Goal: Information Seeking & Learning: Compare options

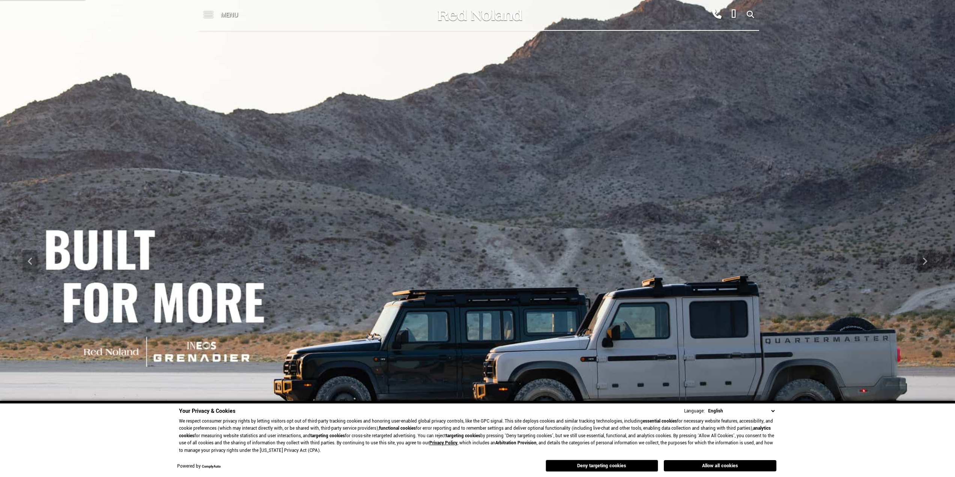
click at [211, 16] on span at bounding box center [208, 15] width 9 height 30
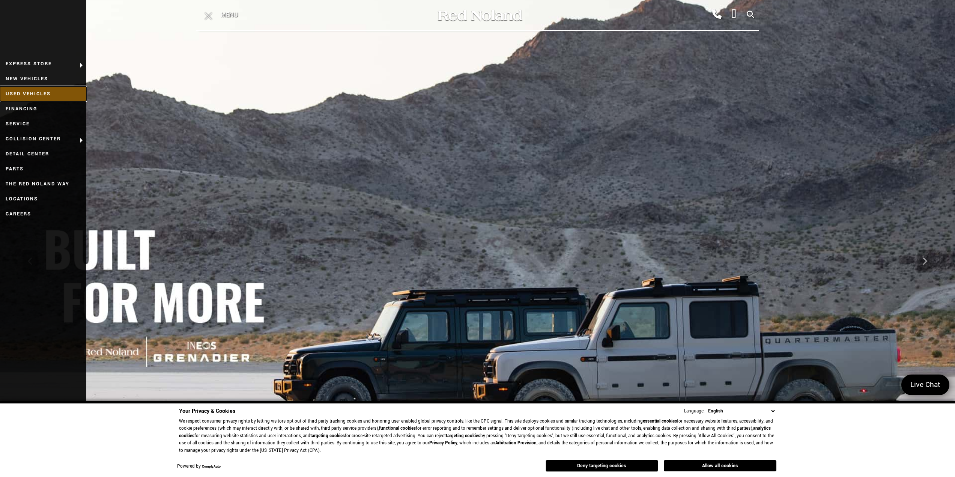
click at [34, 93] on link "Used Vehicles" at bounding box center [43, 93] width 86 height 15
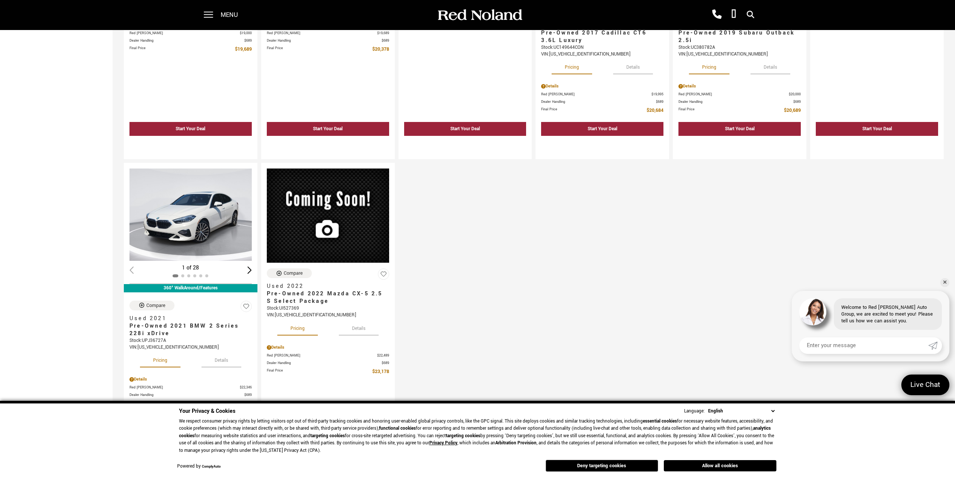
scroll to position [938, 0]
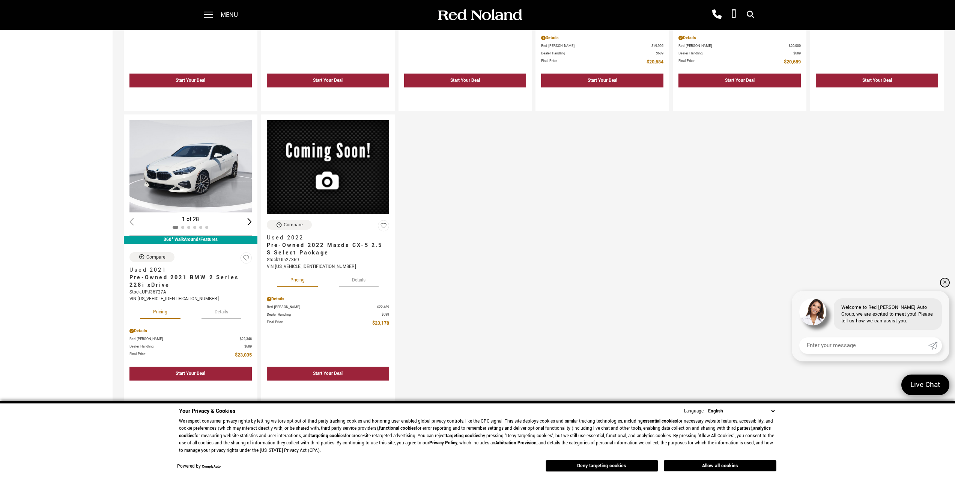
click at [944, 283] on link "✕" at bounding box center [945, 282] width 9 height 9
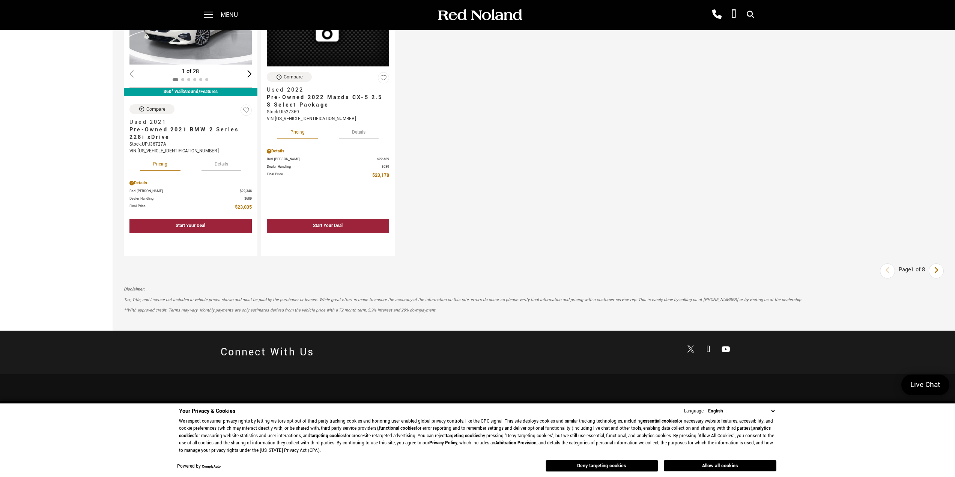
scroll to position [1088, 0]
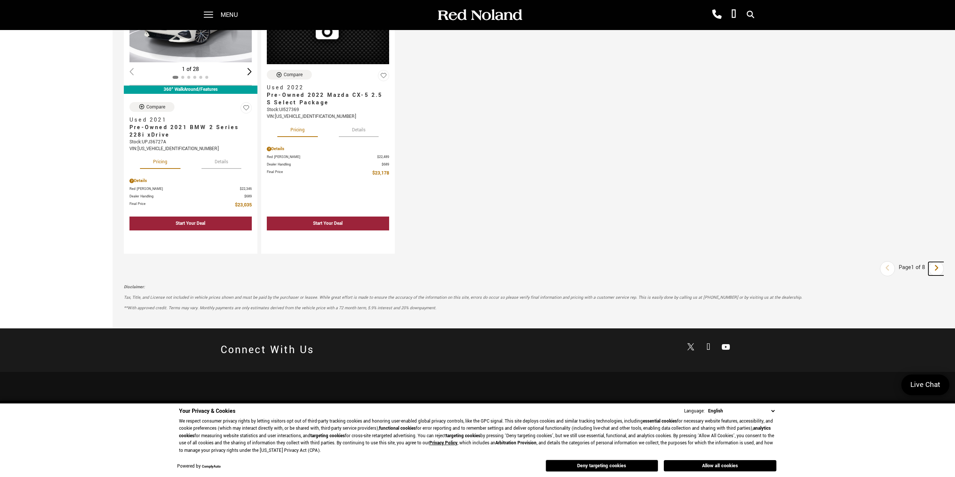
click at [939, 262] on icon "next page" at bounding box center [936, 268] width 5 height 12
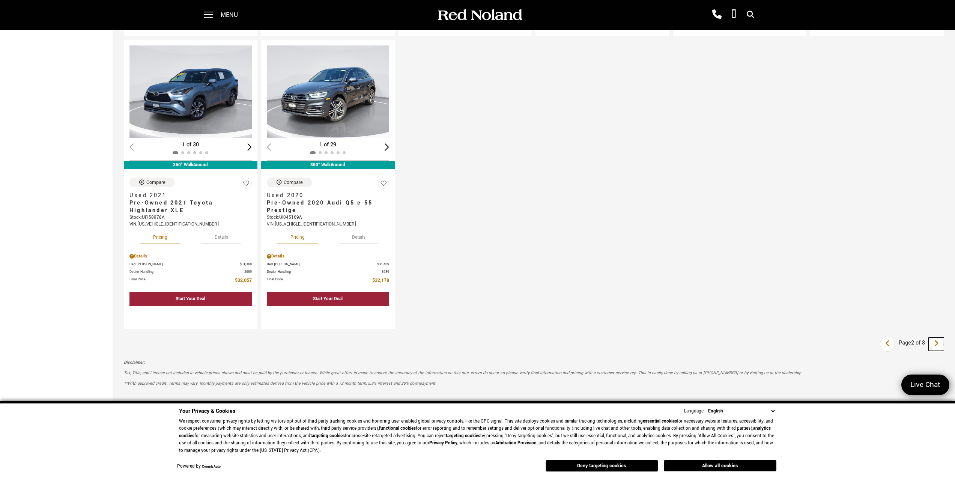
scroll to position [1013, 0]
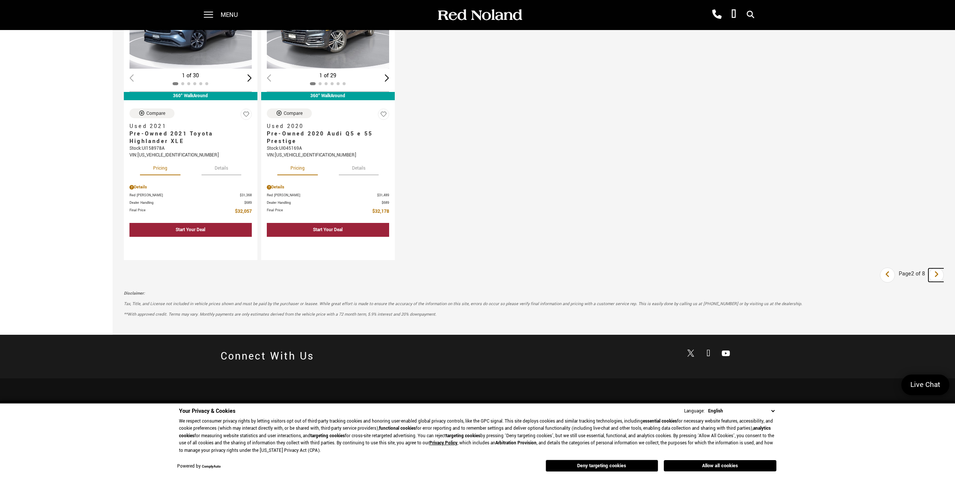
click at [939, 275] on icon "next page" at bounding box center [936, 274] width 5 height 12
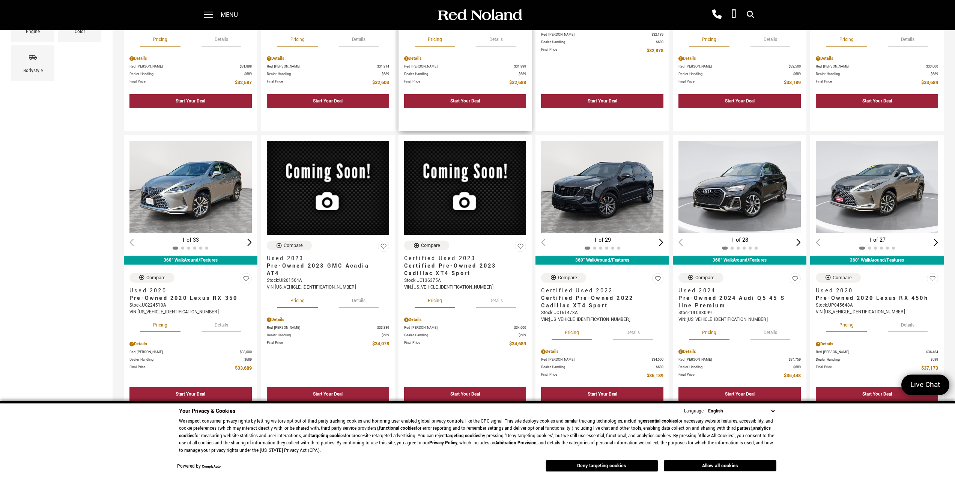
scroll to position [300, 0]
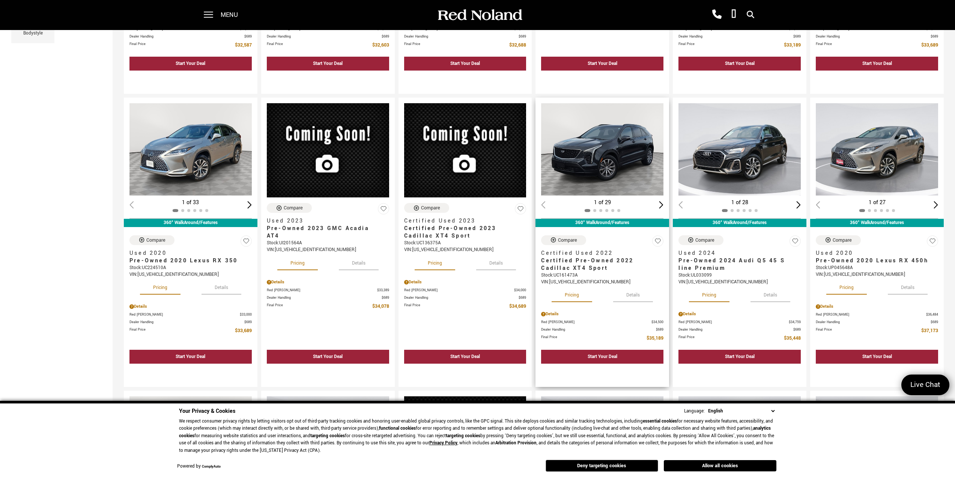
click at [607, 147] on img "1 / 2" at bounding box center [602, 149] width 123 height 92
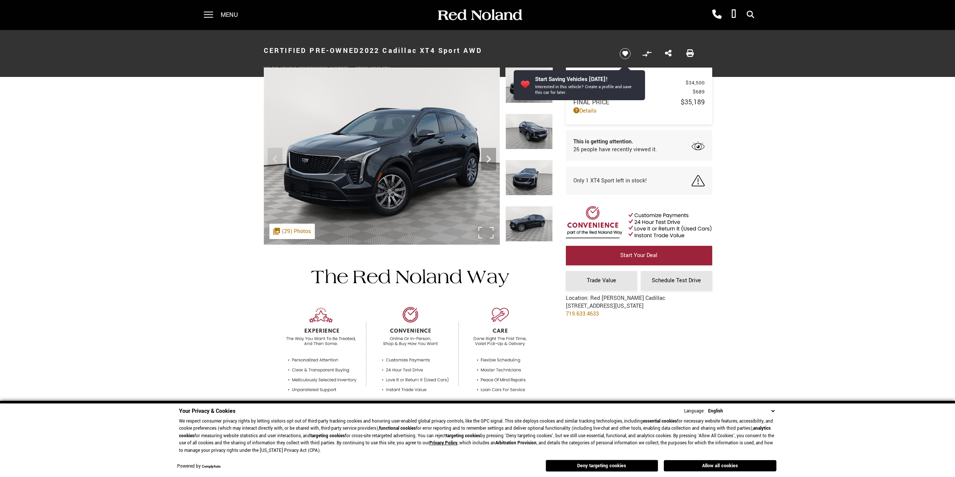
click at [296, 230] on div ".cls-1, .cls-3 { fill: #c50033; } .cls-1 { clip-rule: evenodd; } .cls-2 { clip-…" at bounding box center [291, 231] width 45 height 15
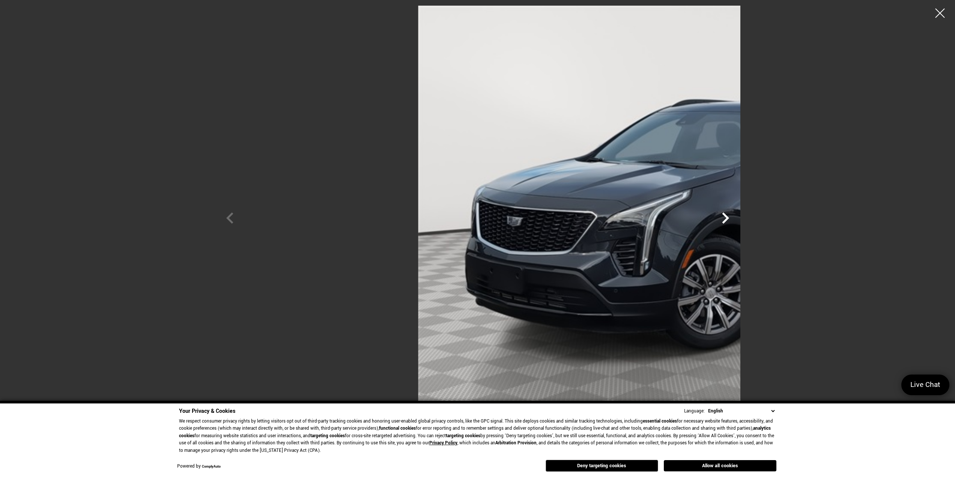
click at [737, 218] on icon "Next" at bounding box center [725, 218] width 23 height 23
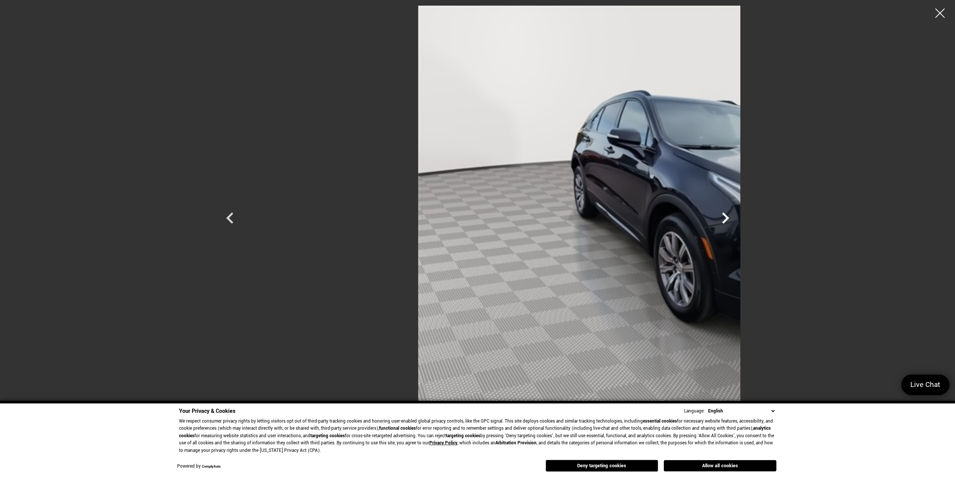
click at [737, 218] on icon "Next" at bounding box center [725, 218] width 23 height 23
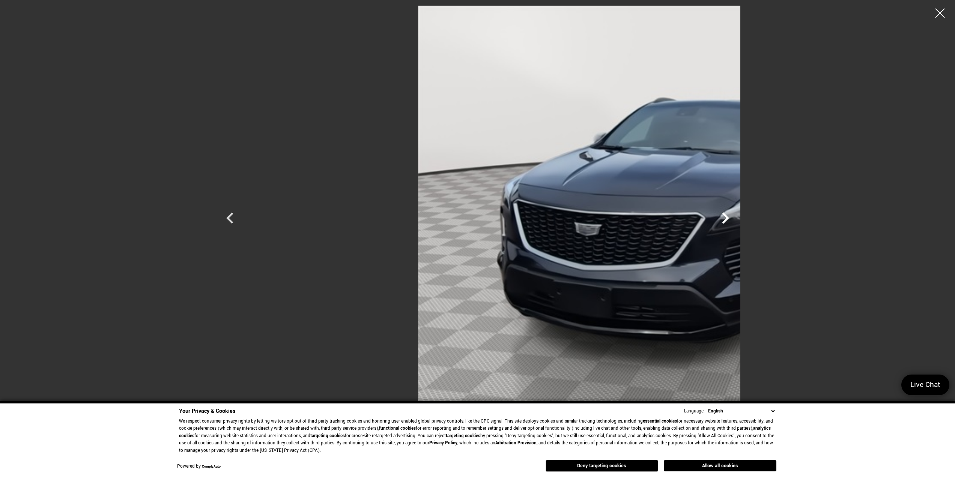
click at [737, 218] on icon "Next" at bounding box center [725, 218] width 23 height 23
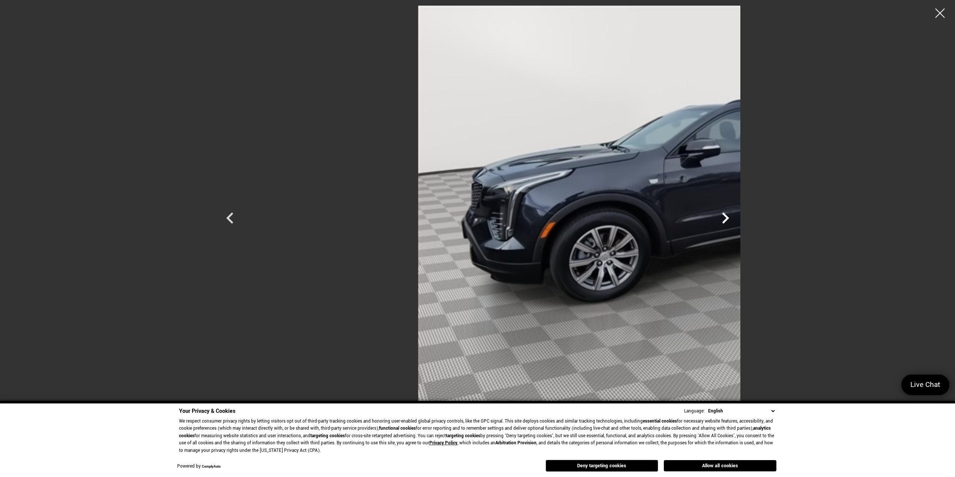
click at [737, 218] on icon "Next" at bounding box center [725, 218] width 23 height 23
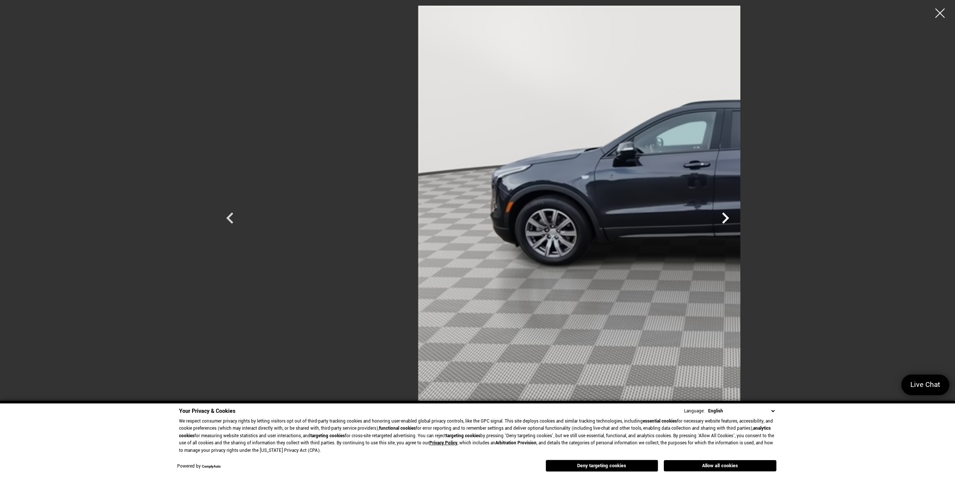
click at [737, 218] on icon "Next" at bounding box center [725, 218] width 23 height 23
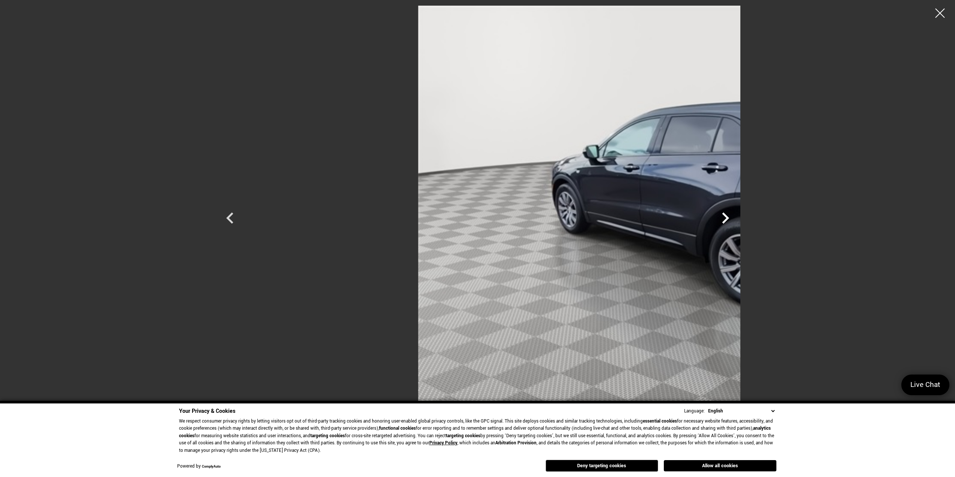
click at [737, 218] on icon "Next" at bounding box center [725, 218] width 23 height 23
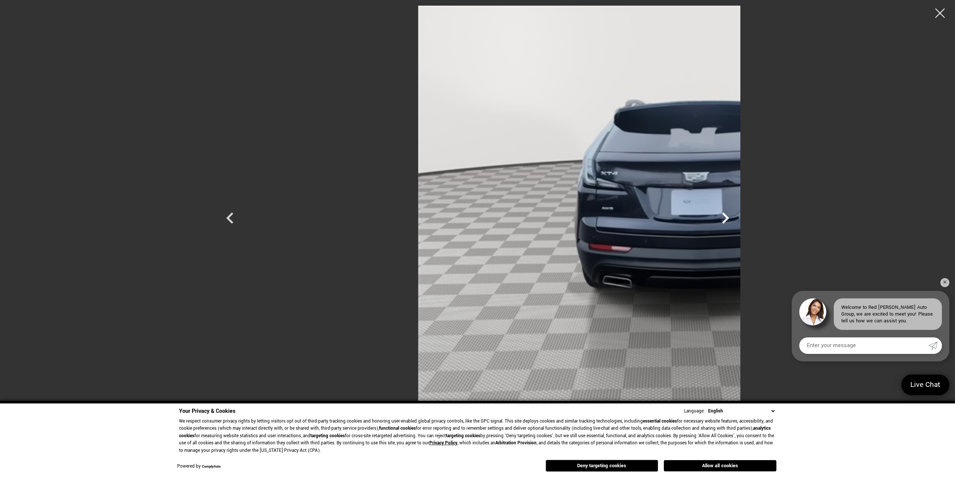
click at [737, 218] on icon "Next" at bounding box center [725, 218] width 23 height 23
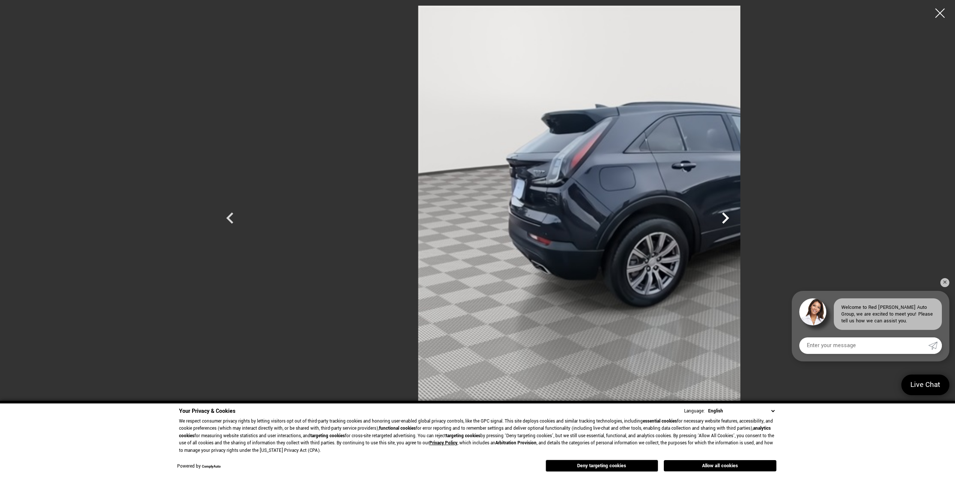
click at [737, 218] on icon "Next" at bounding box center [725, 218] width 23 height 23
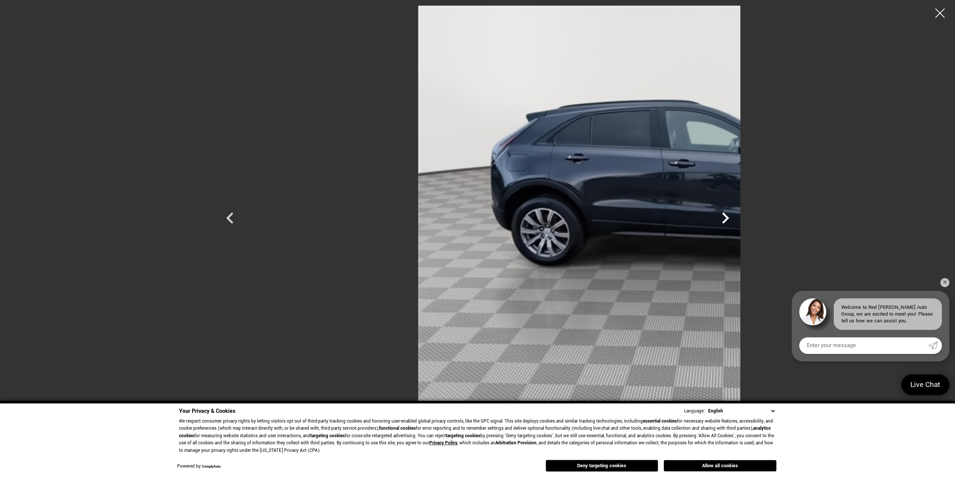
click at [737, 218] on icon "Next" at bounding box center [725, 218] width 23 height 23
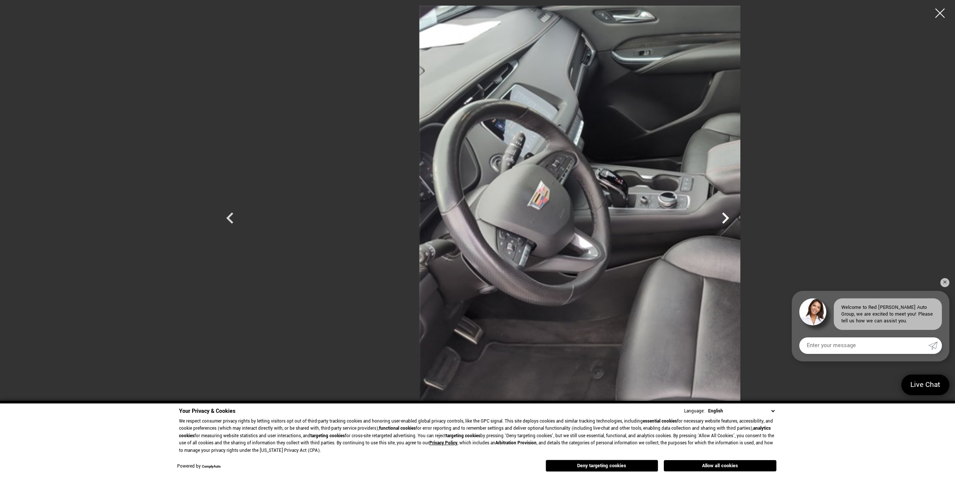
click at [737, 218] on icon "Next" at bounding box center [725, 218] width 23 height 23
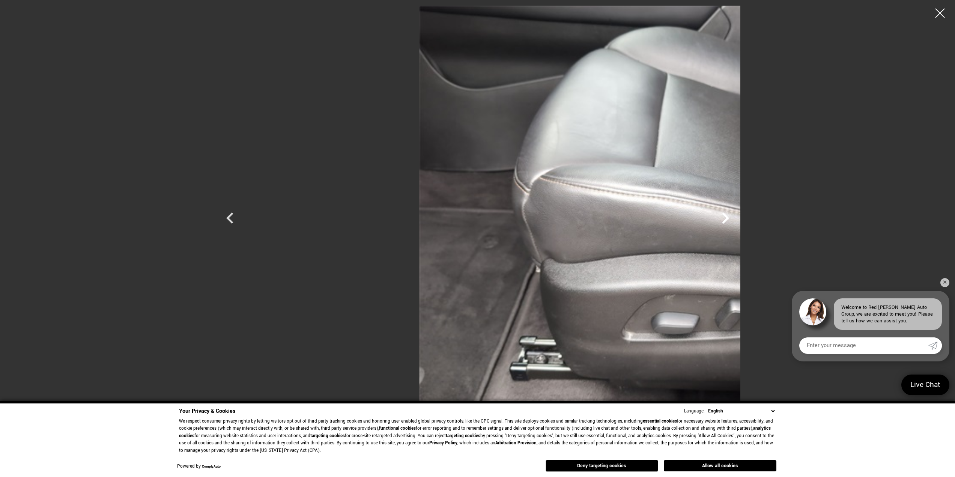
click at [737, 218] on icon "Next" at bounding box center [725, 218] width 23 height 23
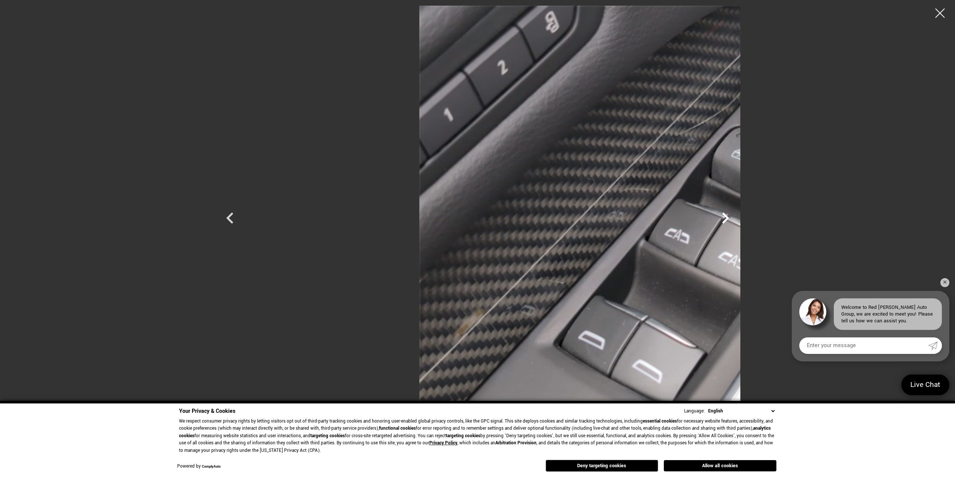
click at [737, 218] on icon "Next" at bounding box center [725, 218] width 23 height 23
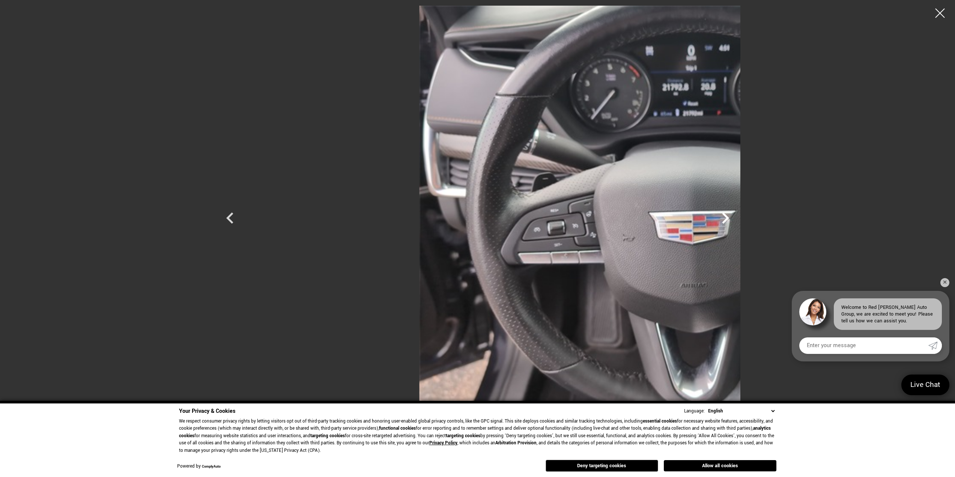
click at [737, 218] on icon "Next" at bounding box center [725, 218] width 23 height 23
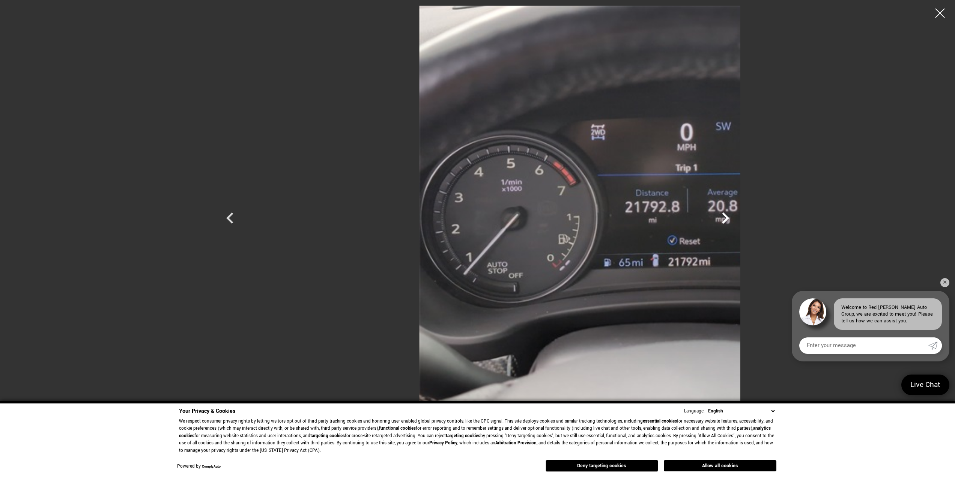
click at [737, 218] on icon "Next" at bounding box center [725, 218] width 23 height 23
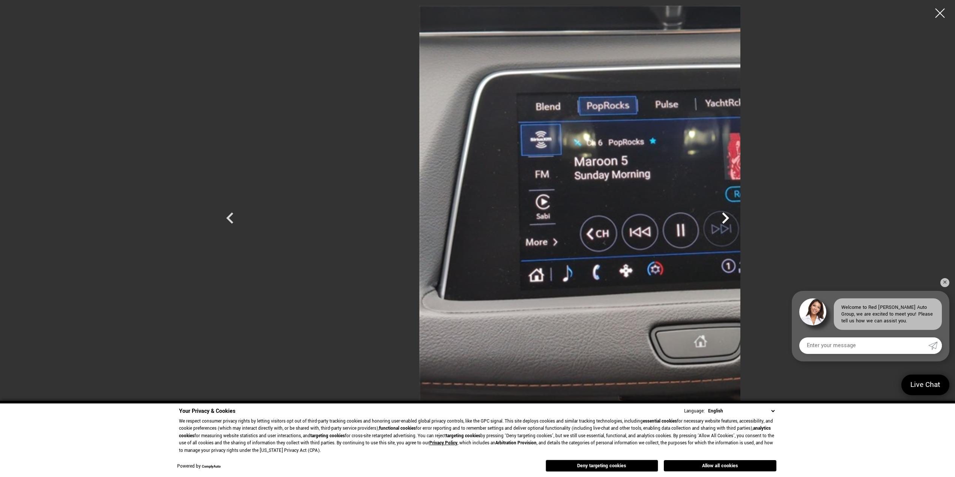
click at [737, 218] on icon "Next" at bounding box center [725, 218] width 23 height 23
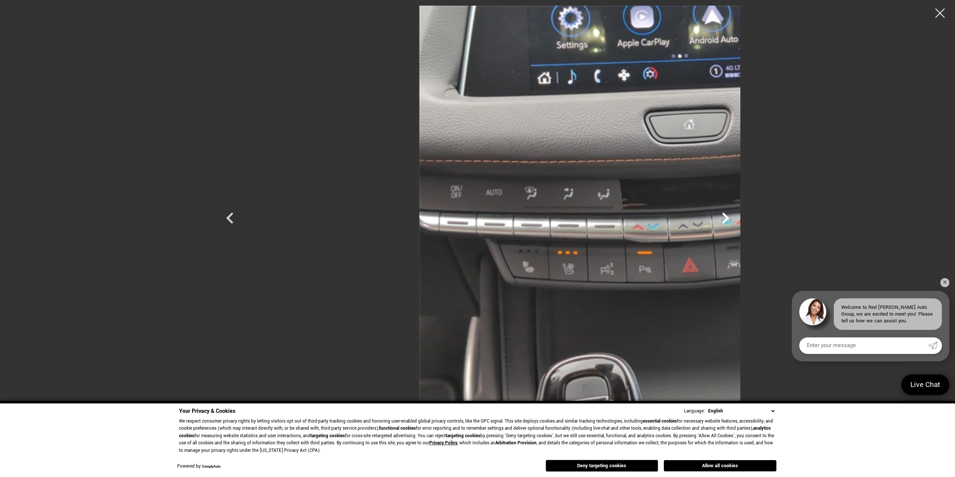
click at [737, 218] on icon "Next" at bounding box center [725, 218] width 23 height 23
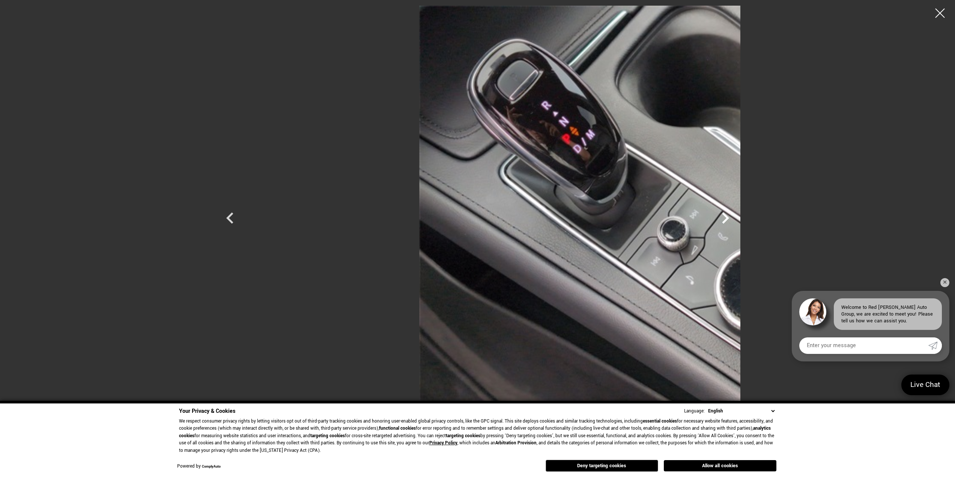
click at [737, 218] on icon "Next" at bounding box center [725, 218] width 23 height 23
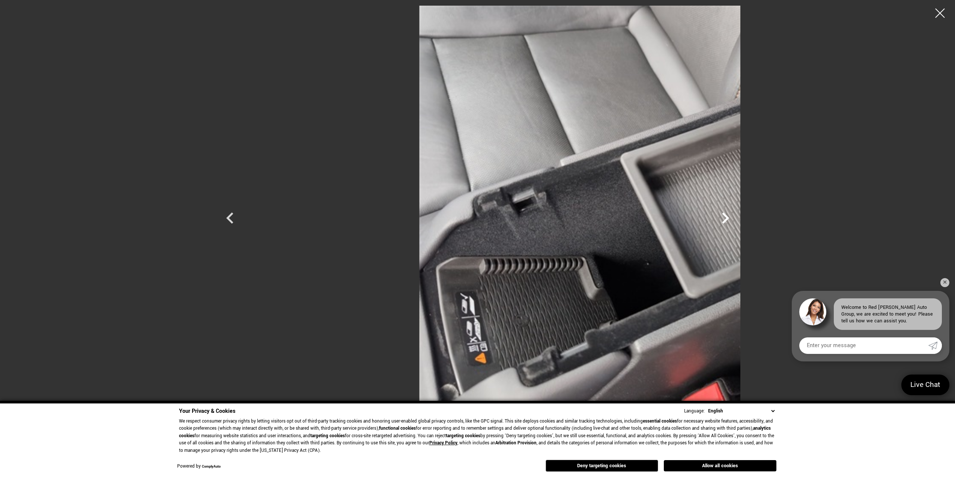
click at [737, 218] on icon "Next" at bounding box center [725, 218] width 23 height 23
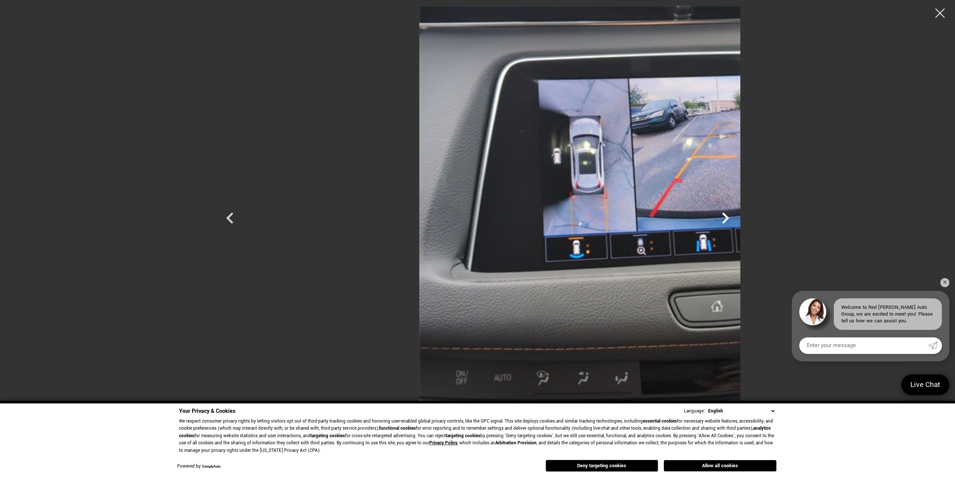
click at [737, 218] on icon "Next" at bounding box center [725, 218] width 23 height 23
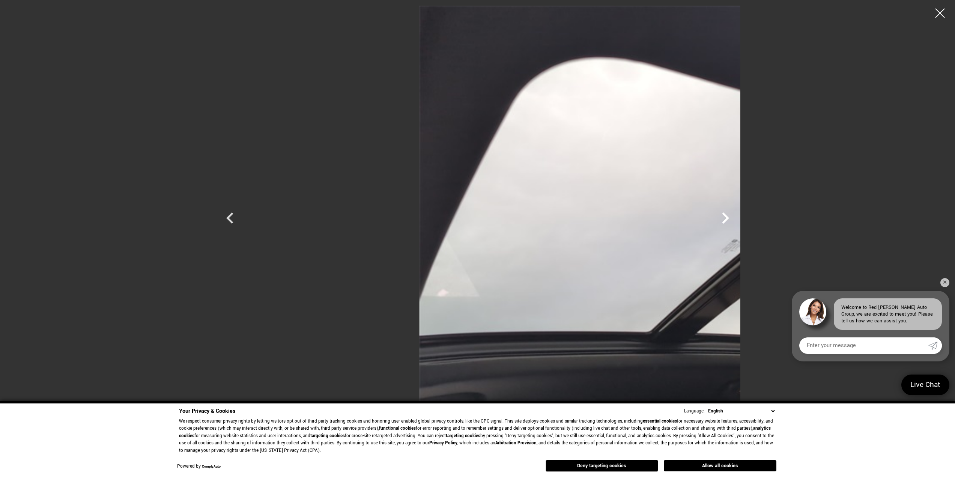
click at [737, 218] on icon "Next" at bounding box center [725, 218] width 23 height 23
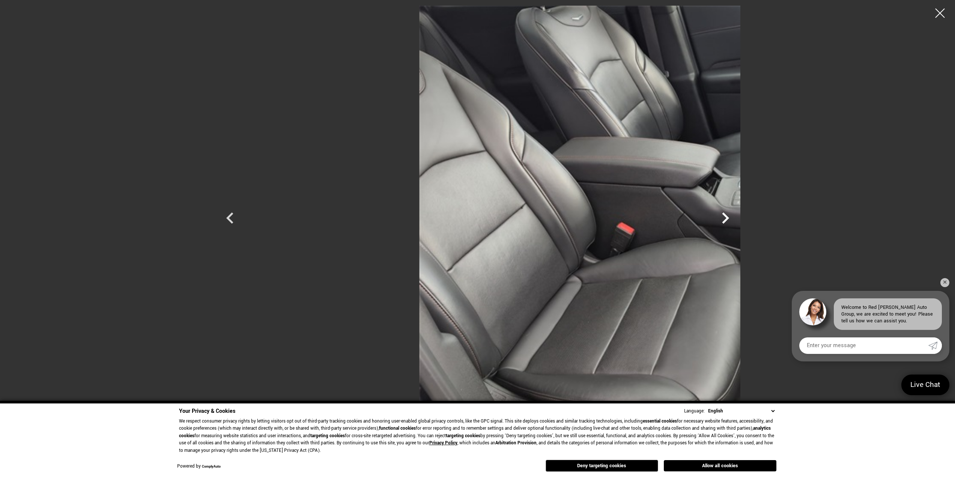
click at [737, 218] on icon "Next" at bounding box center [725, 218] width 23 height 23
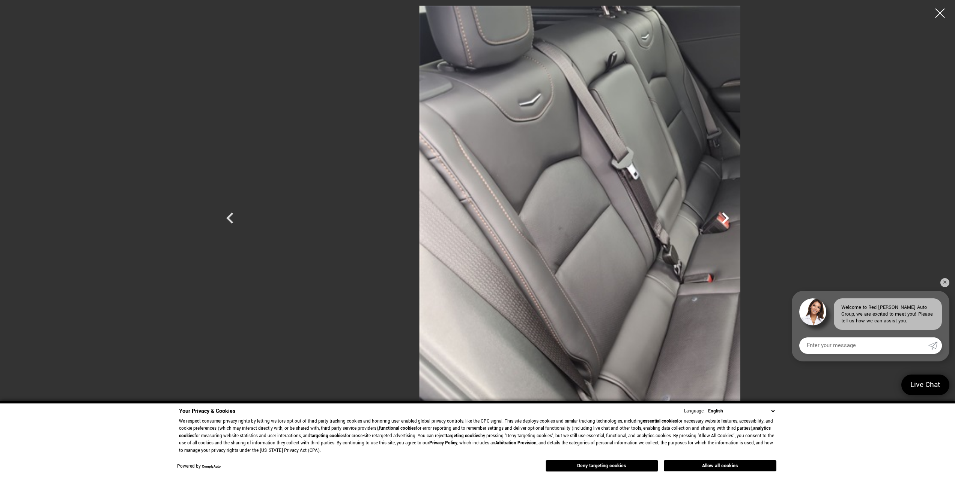
click at [737, 218] on icon "Next" at bounding box center [725, 218] width 23 height 23
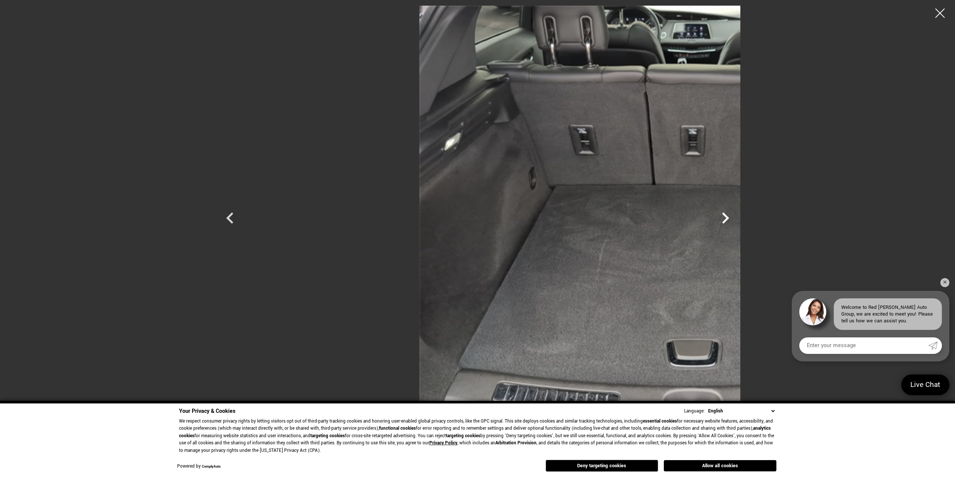
click at [737, 218] on icon "Next" at bounding box center [725, 218] width 23 height 23
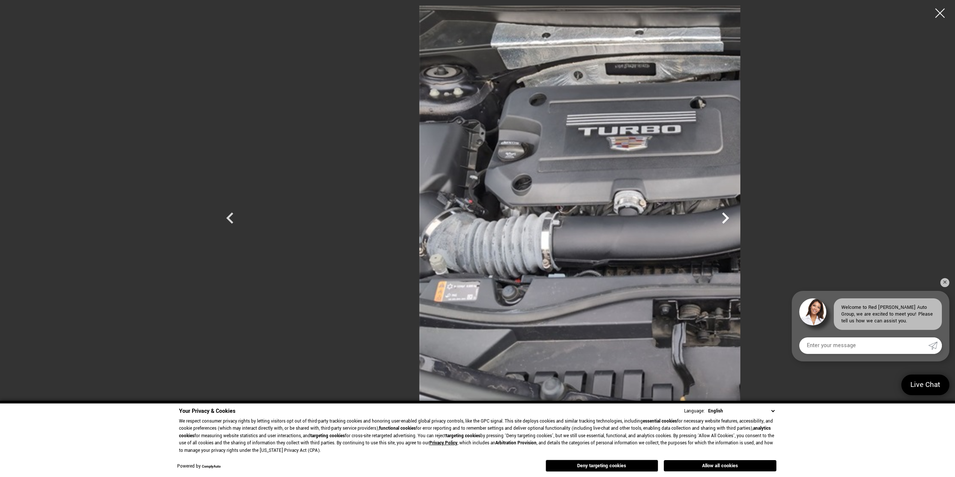
click at [737, 218] on icon "Next" at bounding box center [725, 218] width 23 height 23
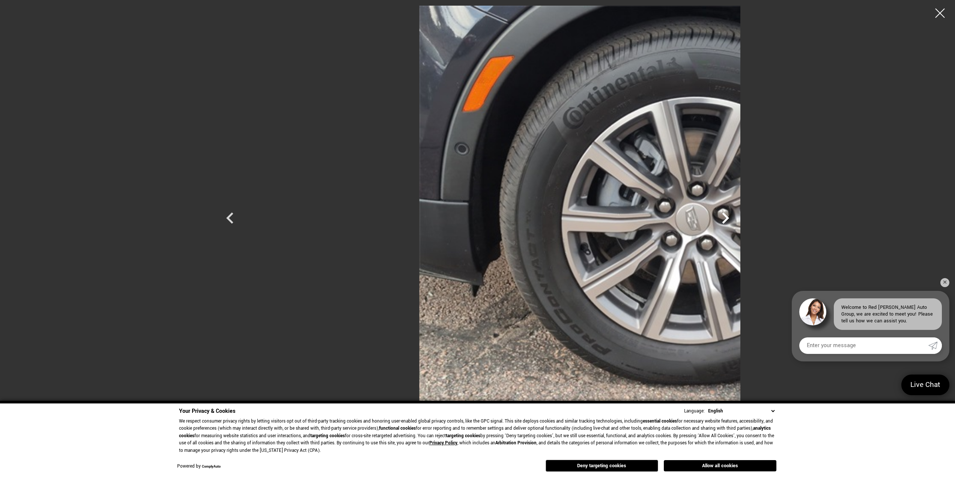
click at [737, 218] on icon "Next" at bounding box center [725, 218] width 23 height 23
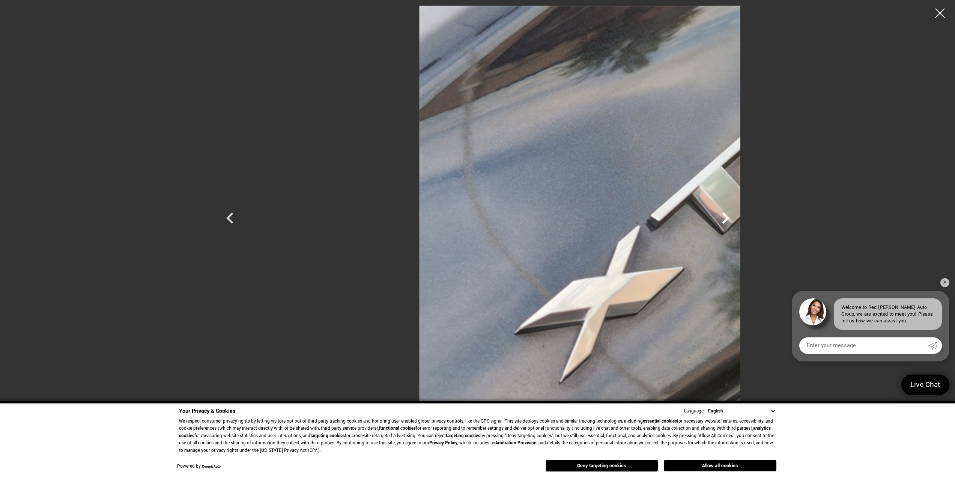
click at [737, 218] on icon "Next" at bounding box center [725, 218] width 23 height 23
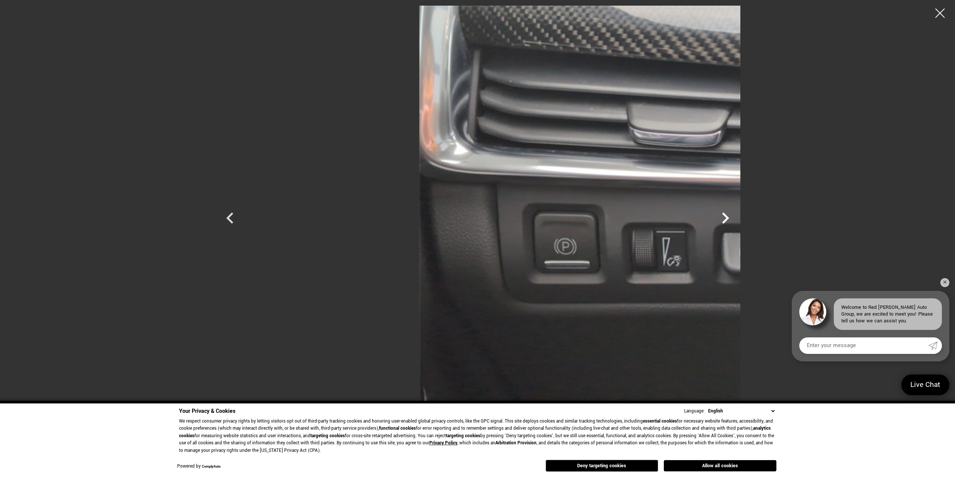
click at [737, 218] on icon "Next" at bounding box center [725, 218] width 23 height 23
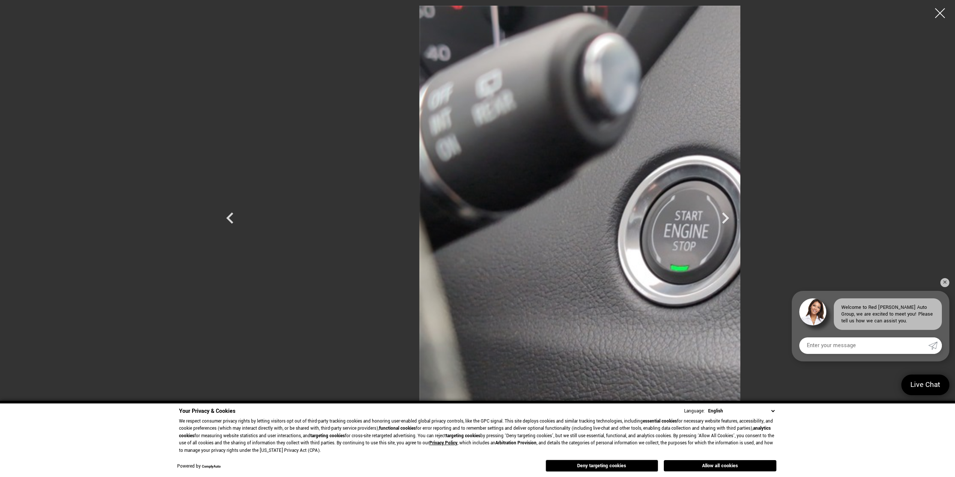
click at [942, 12] on div at bounding box center [940, 13] width 20 height 20
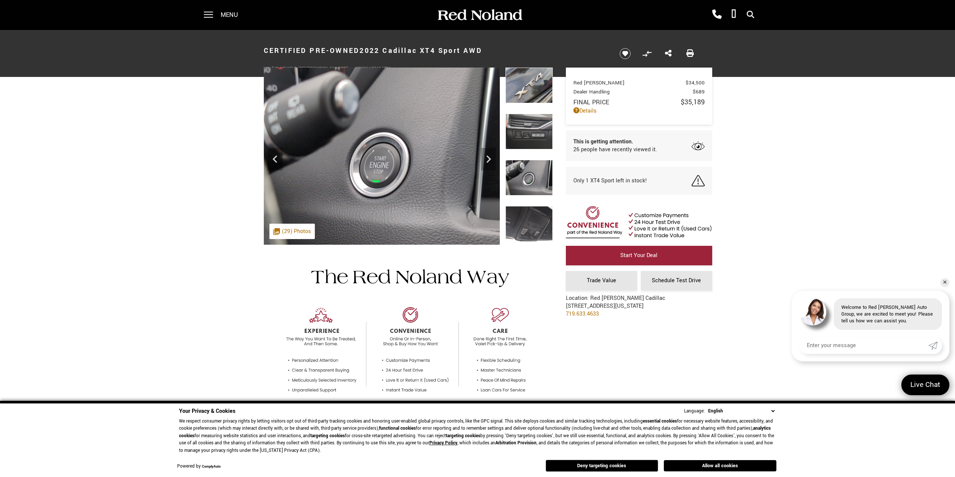
drag, startPoint x: 361, startPoint y: 51, endPoint x: 491, endPoint y: 54, distance: 129.9
click at [491, 54] on h1 "Certified Pre-Owned 2022 Cadillac XT4 Sport AWD" at bounding box center [435, 51] width 343 height 30
drag, startPoint x: 459, startPoint y: 50, endPoint x: 185, endPoint y: 131, distance: 286.0
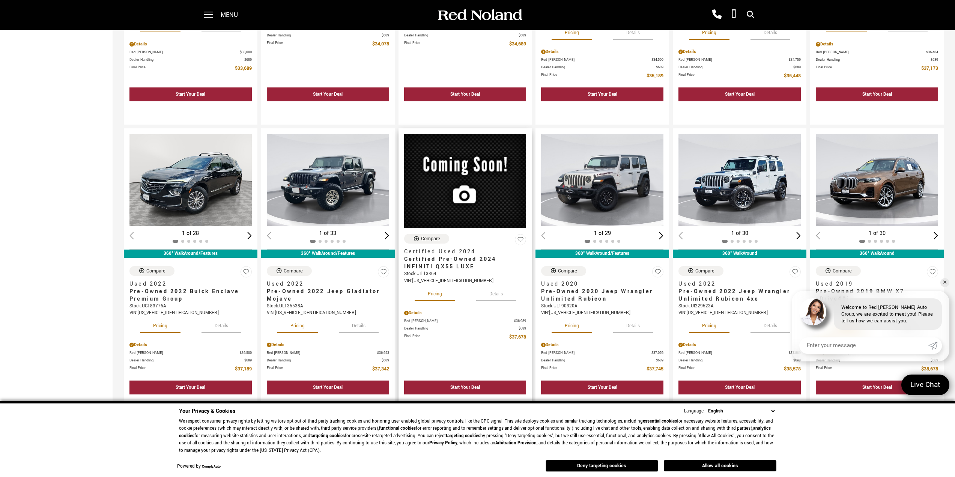
scroll to position [563, 0]
click at [942, 284] on link "✕" at bounding box center [945, 282] width 9 height 9
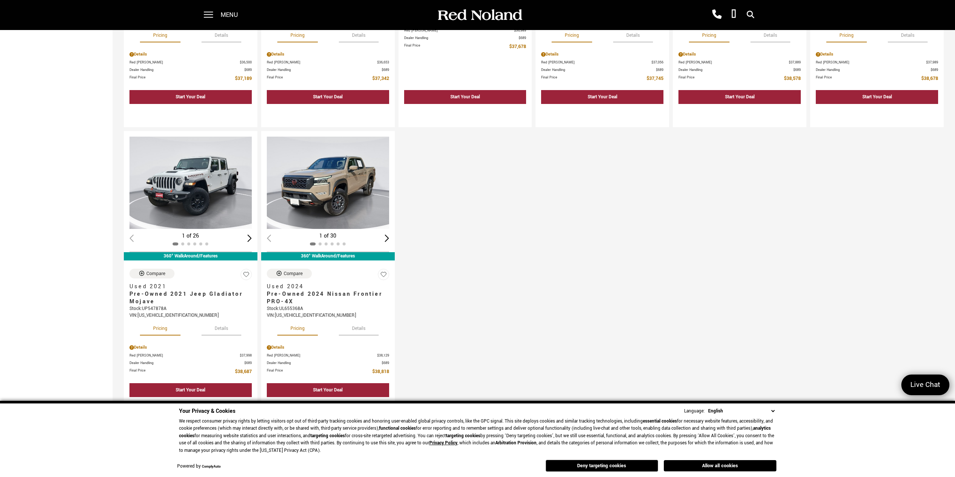
scroll to position [938, 0]
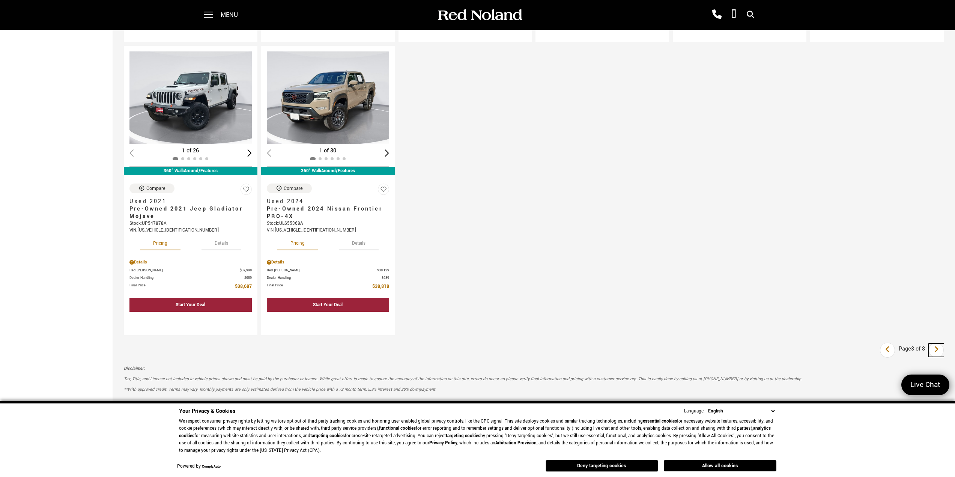
click at [939, 347] on icon "next page" at bounding box center [936, 349] width 5 height 12
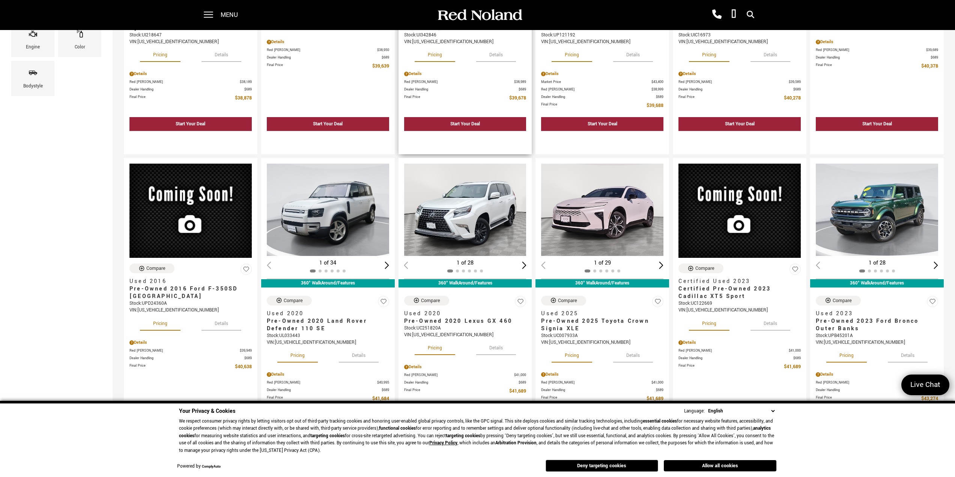
scroll to position [263, 0]
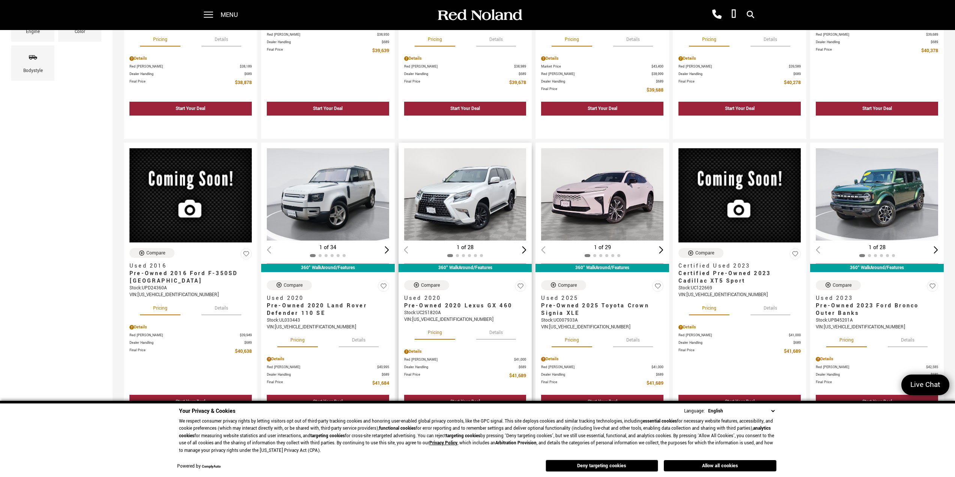
click at [449, 212] on img "1 / 2" at bounding box center [465, 194] width 123 height 92
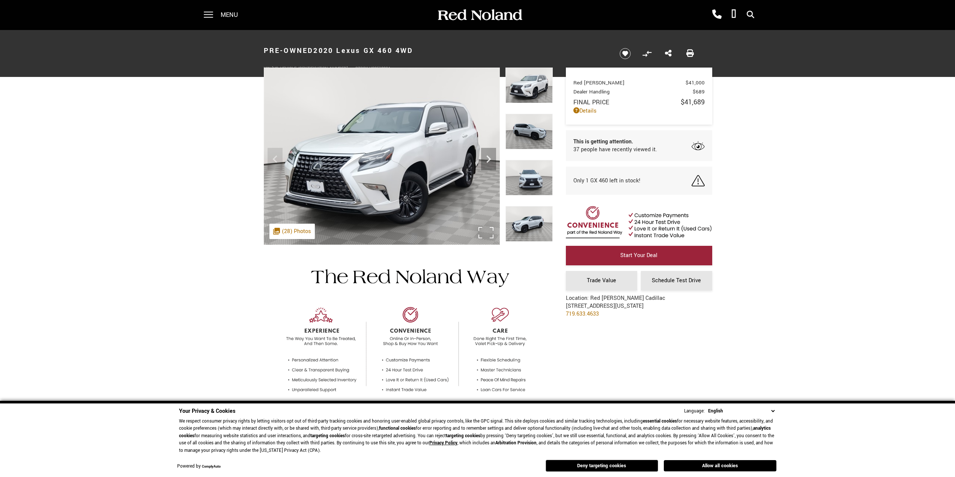
click at [284, 228] on div ".cls-1, .cls-3 { fill: #c50033; } .cls-1 { clip-rule: evenodd; } .cls-2 { clip-…" at bounding box center [291, 231] width 45 height 15
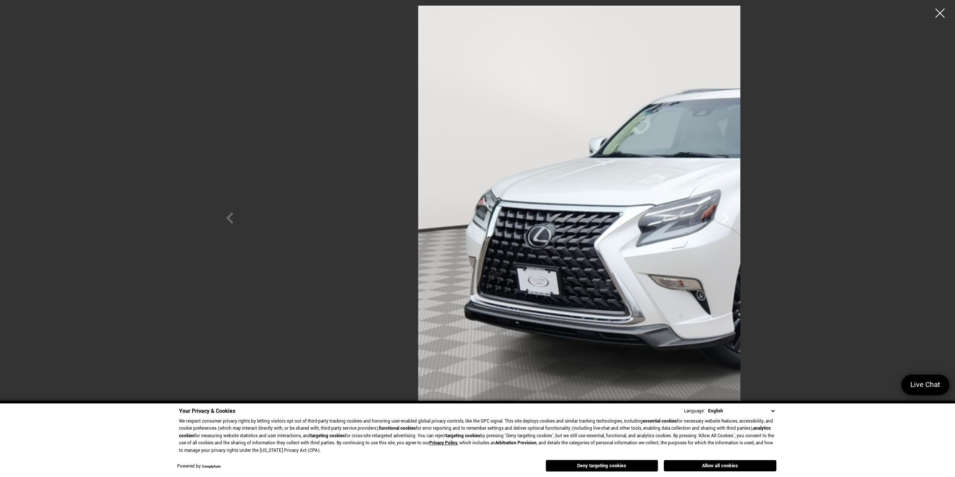
click at [729, 220] on icon "Next" at bounding box center [725, 217] width 7 height 11
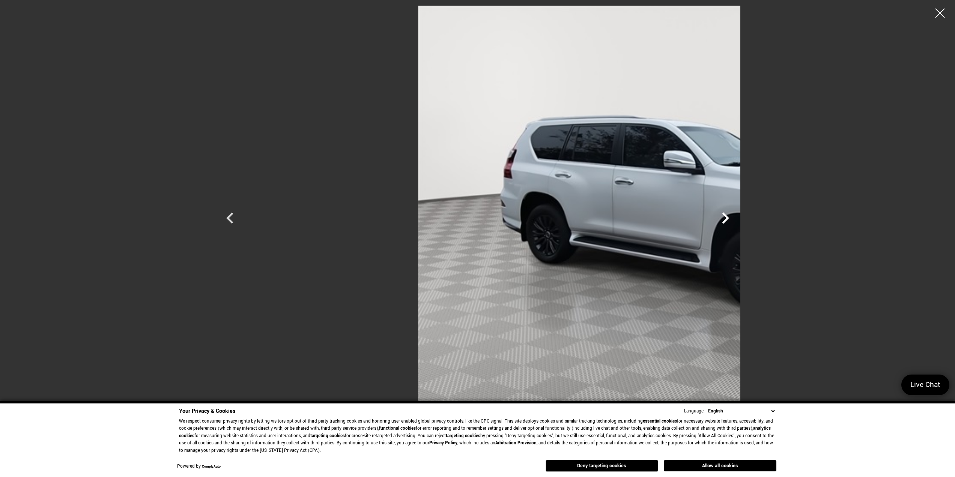
click at [729, 220] on icon "Next" at bounding box center [725, 217] width 7 height 11
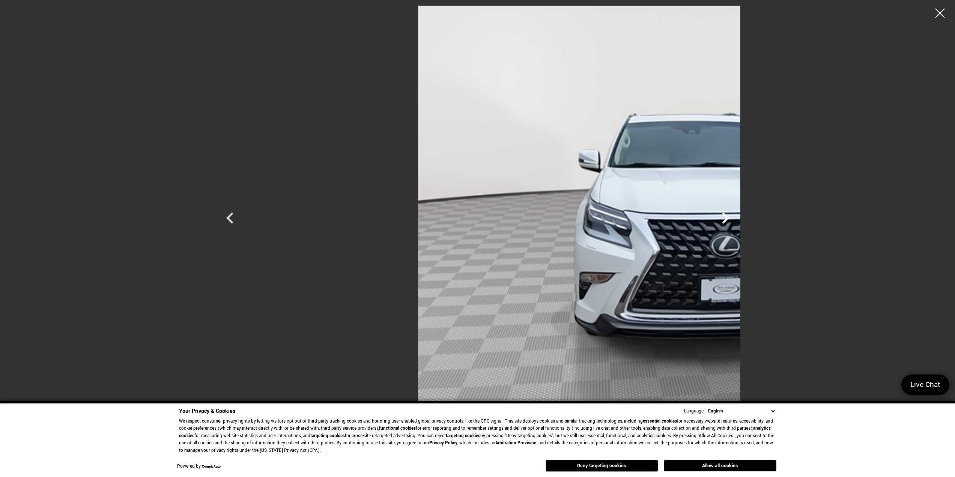
click at [729, 220] on icon "Next" at bounding box center [725, 217] width 7 height 11
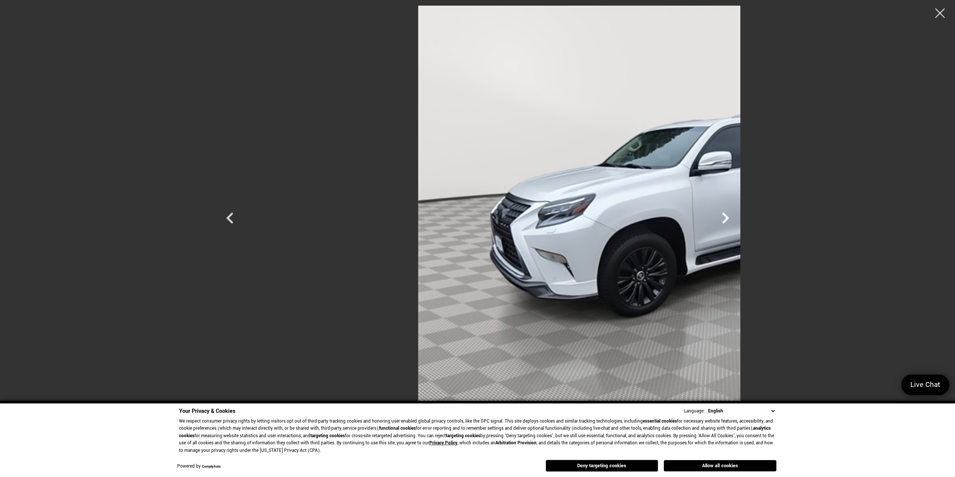
click at [729, 220] on icon "Next" at bounding box center [725, 217] width 7 height 11
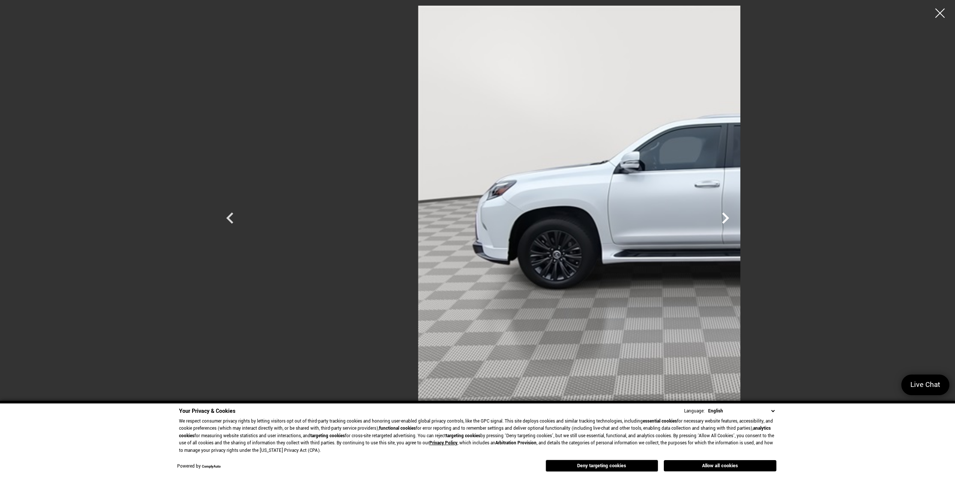
click at [729, 220] on icon "Next" at bounding box center [725, 217] width 7 height 11
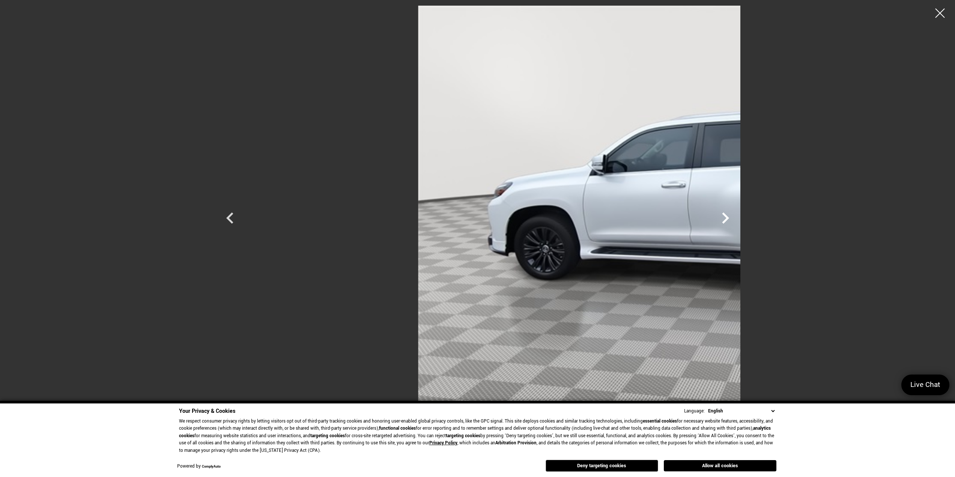
click at [729, 220] on icon "Next" at bounding box center [725, 217] width 7 height 11
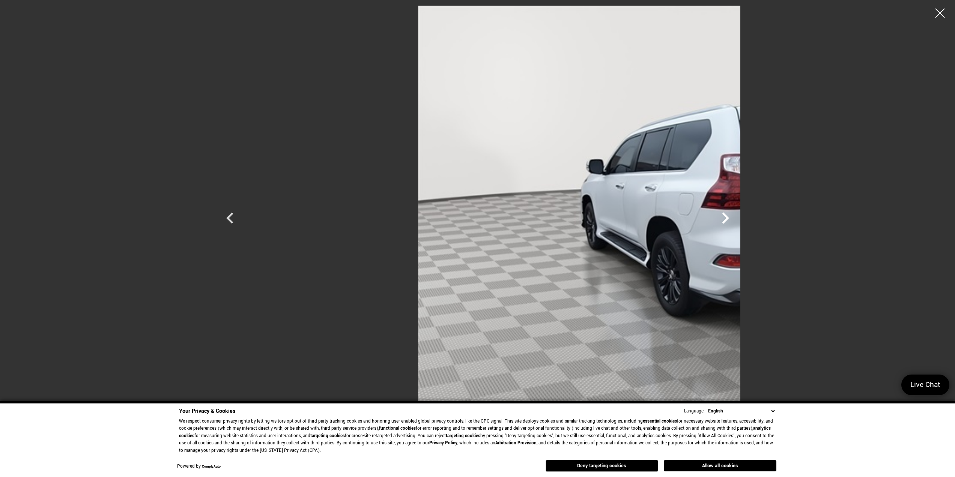
click at [729, 220] on icon "Next" at bounding box center [725, 217] width 7 height 11
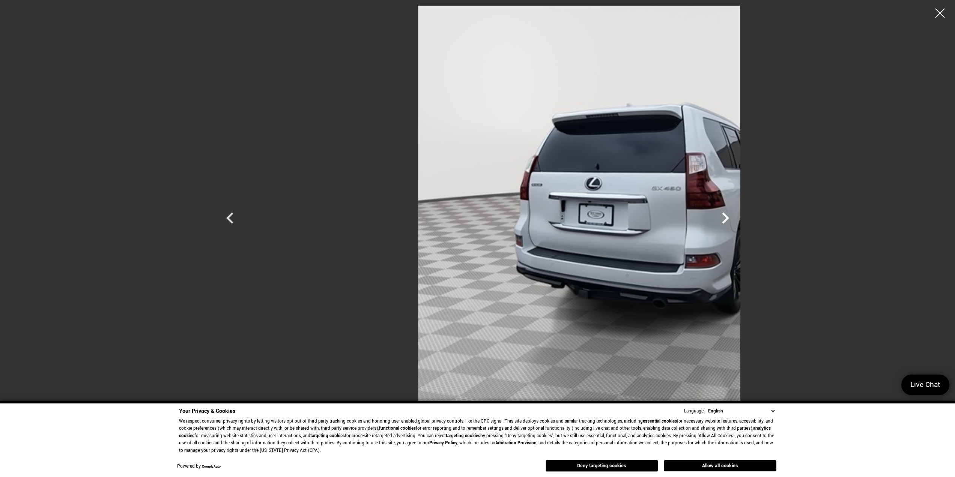
click at [729, 220] on icon "Next" at bounding box center [725, 217] width 7 height 11
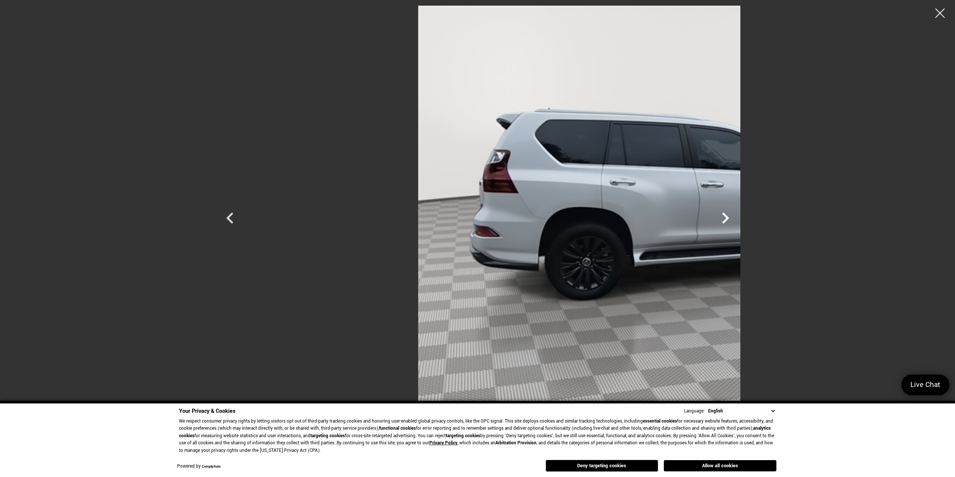
click at [729, 220] on icon "Next" at bounding box center [725, 217] width 7 height 11
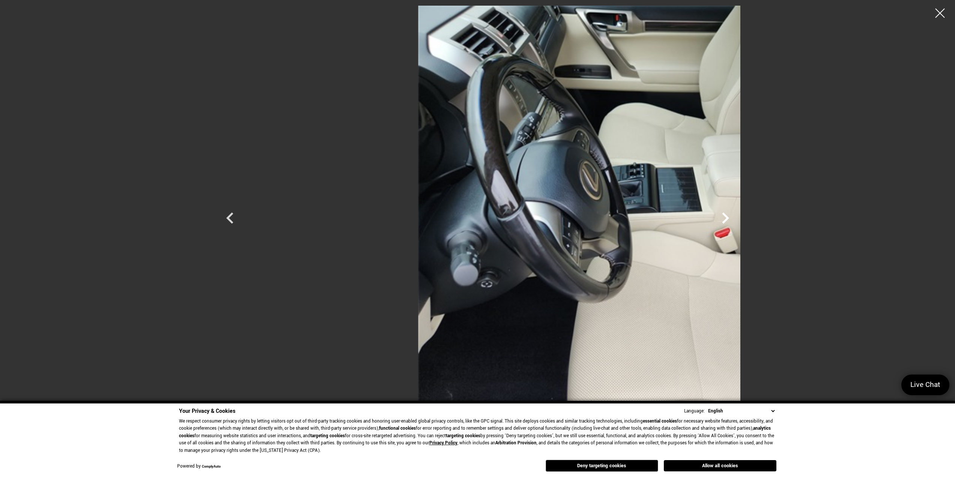
click at [729, 220] on icon "Next" at bounding box center [725, 217] width 7 height 11
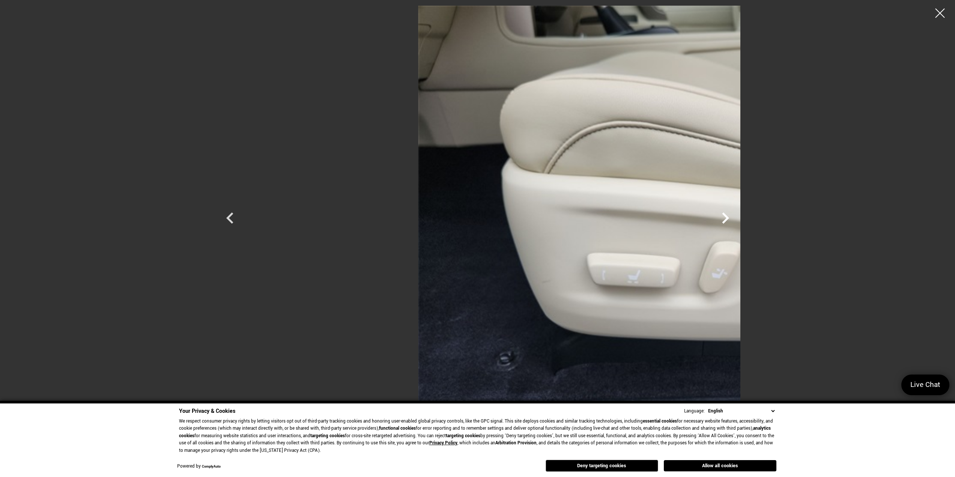
click at [729, 220] on icon "Next" at bounding box center [725, 217] width 7 height 11
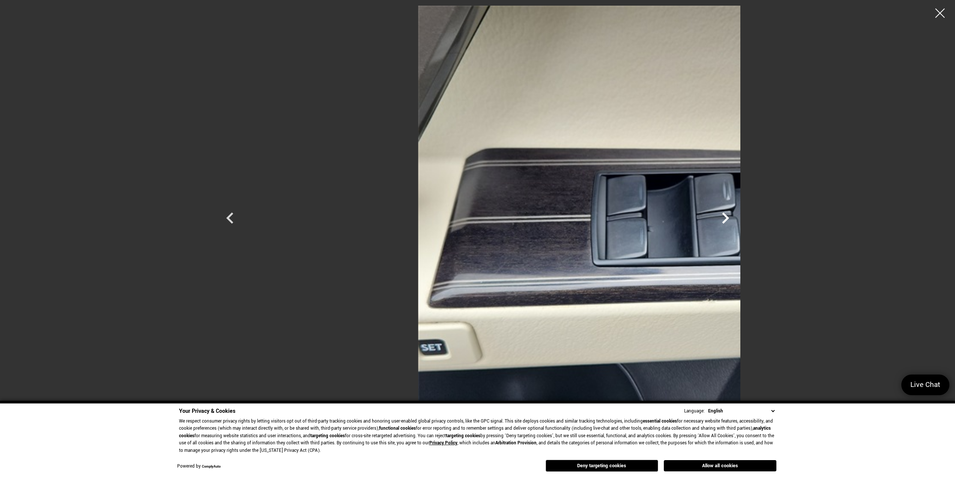
click at [729, 220] on icon "Next" at bounding box center [725, 217] width 7 height 11
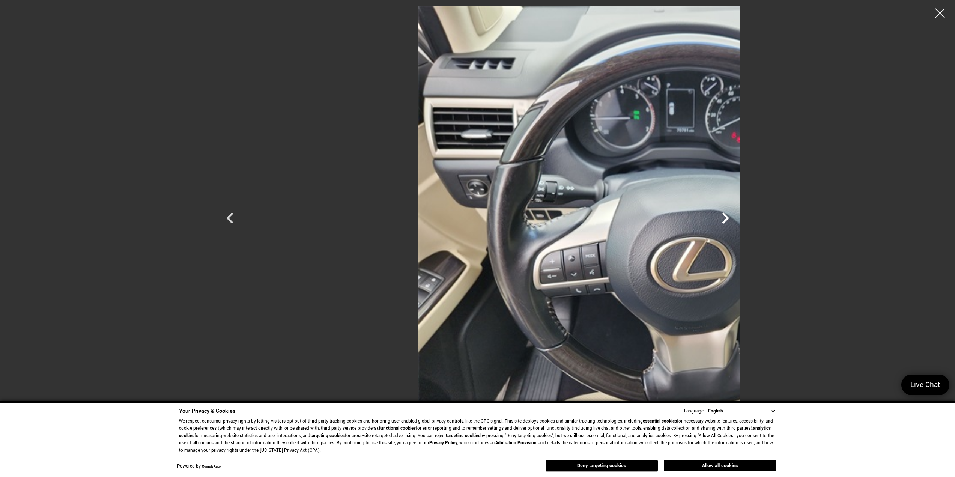
click at [729, 220] on icon "Next" at bounding box center [725, 217] width 7 height 11
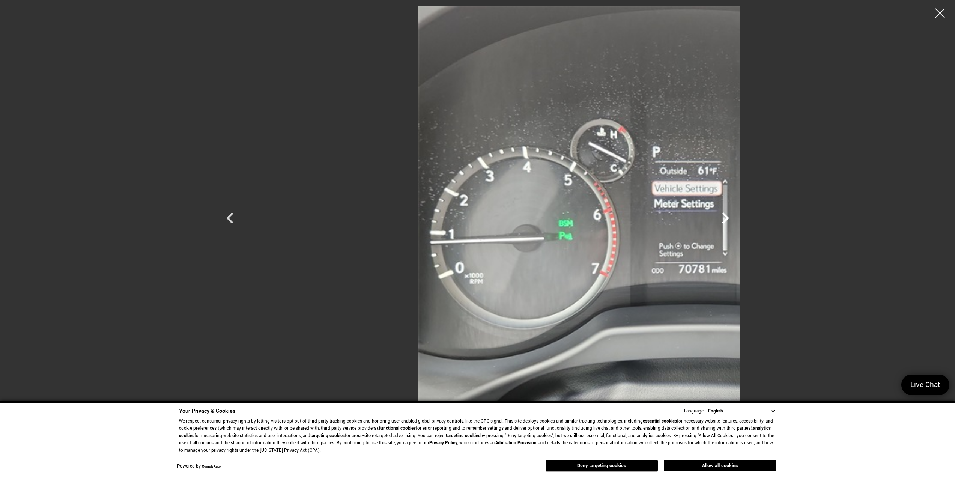
click at [729, 220] on icon "Next" at bounding box center [725, 217] width 7 height 11
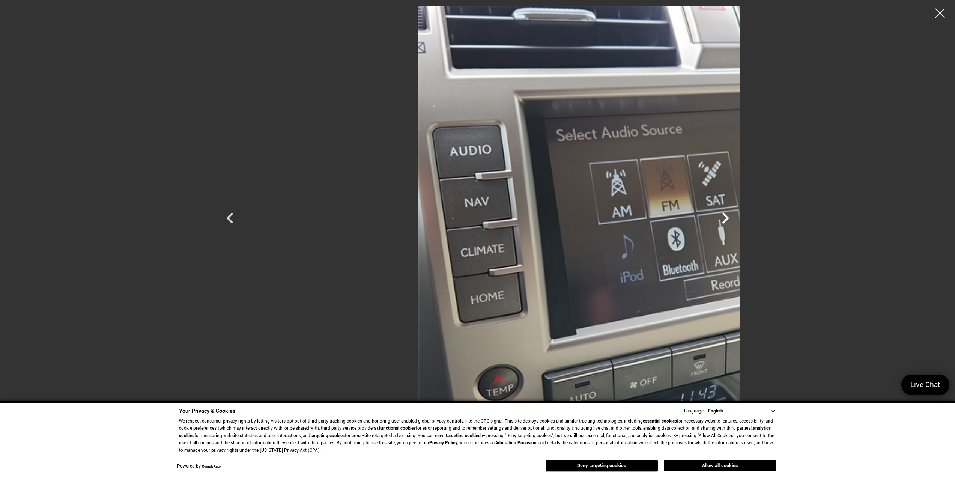
click at [729, 220] on icon "Next" at bounding box center [725, 217] width 7 height 11
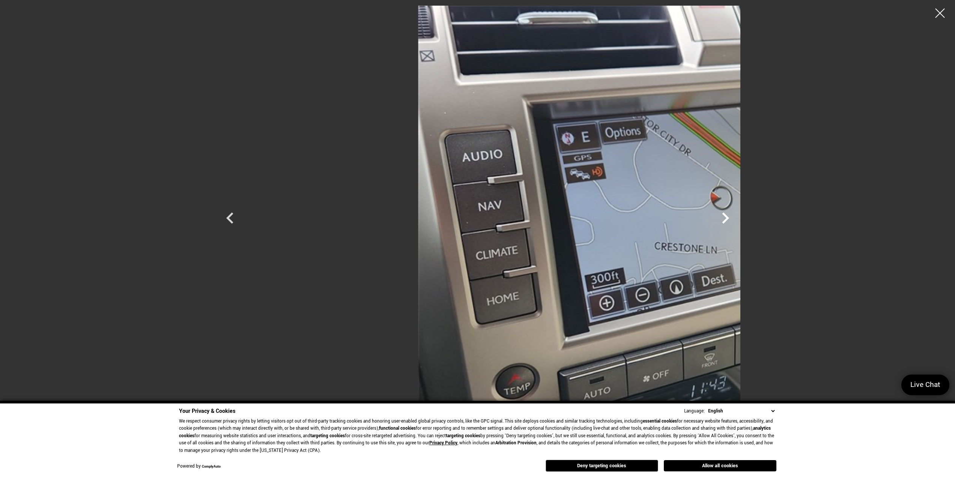
click at [729, 220] on icon "Next" at bounding box center [725, 217] width 7 height 11
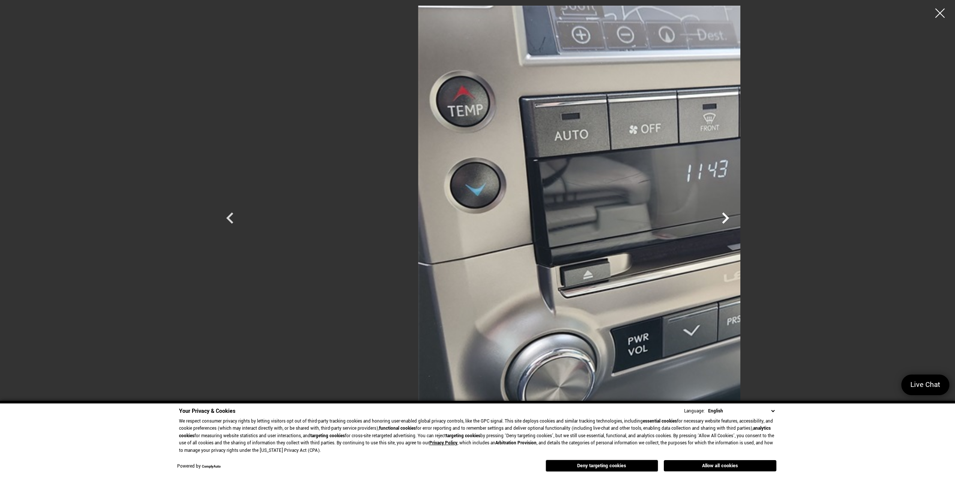
click at [729, 220] on icon "Next" at bounding box center [725, 217] width 7 height 11
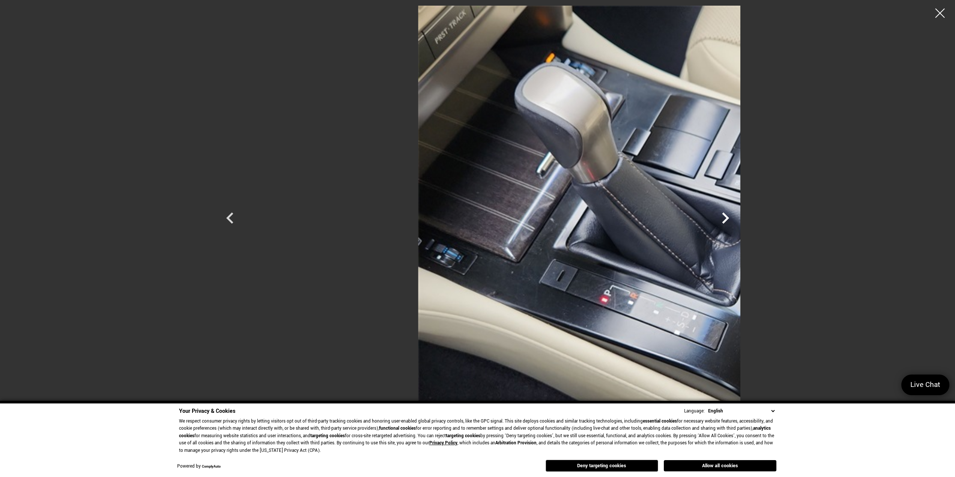
click at [729, 220] on icon "Next" at bounding box center [725, 217] width 7 height 11
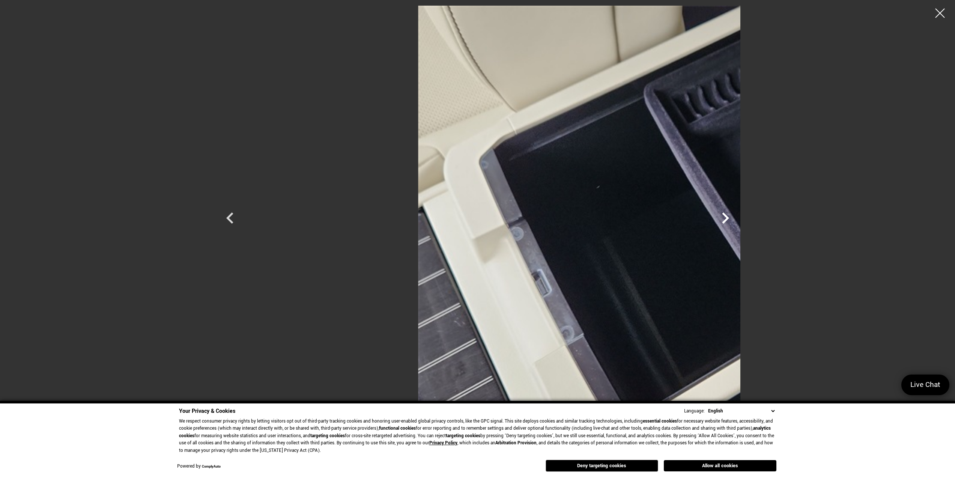
click at [729, 220] on icon "Next" at bounding box center [725, 217] width 7 height 11
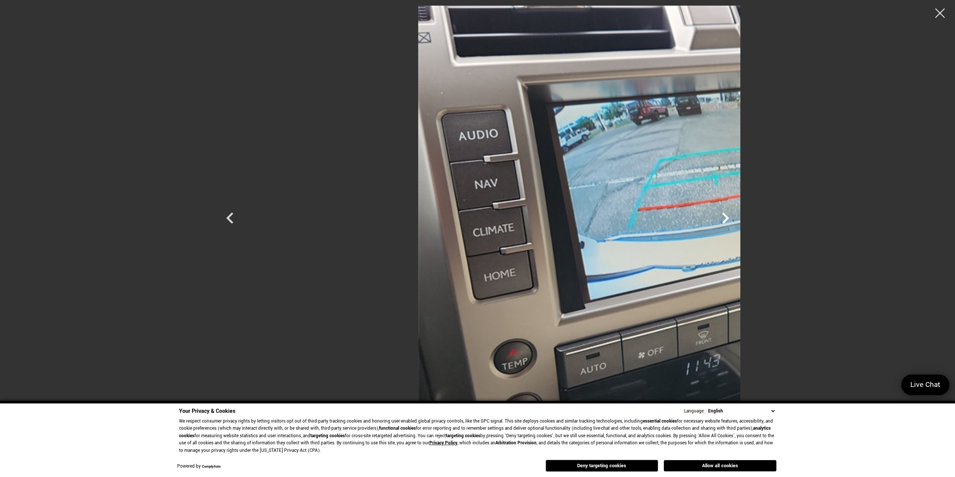
click at [729, 220] on icon "Next" at bounding box center [725, 217] width 7 height 11
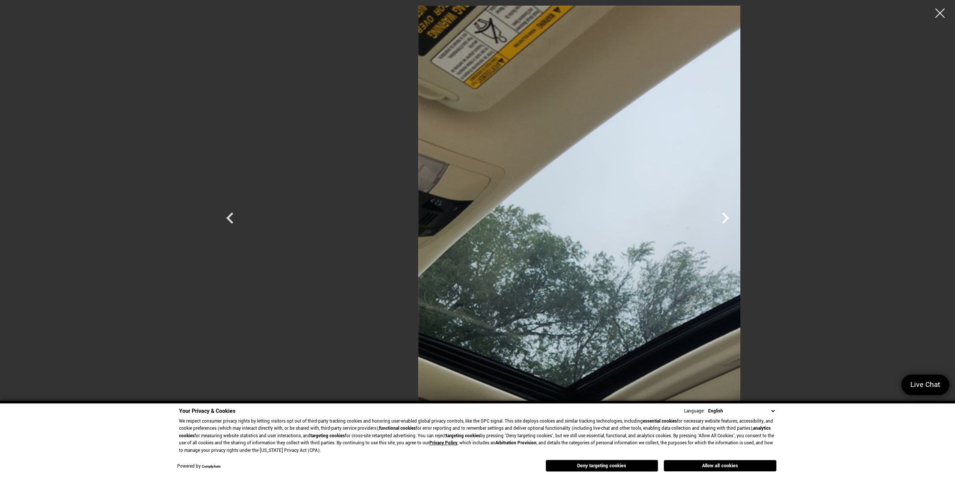
click at [729, 220] on icon "Next" at bounding box center [725, 217] width 7 height 11
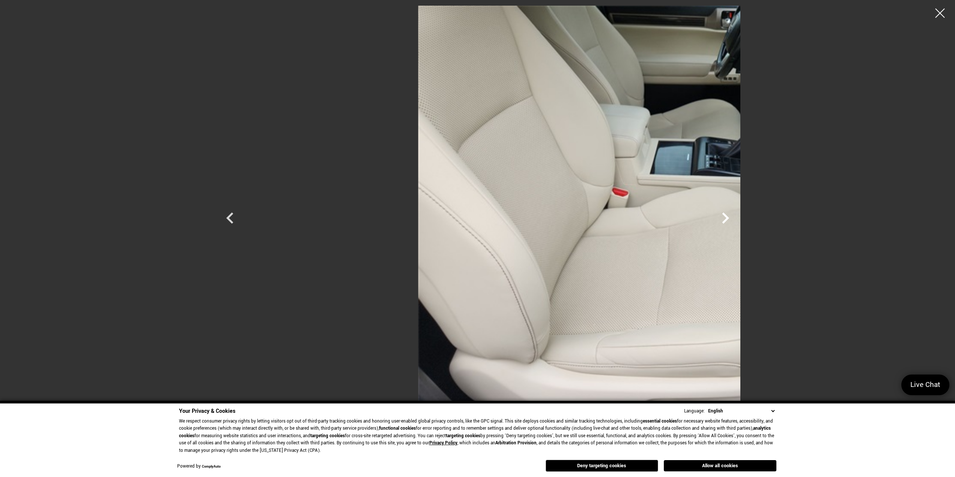
click at [729, 220] on icon "Next" at bounding box center [725, 217] width 7 height 11
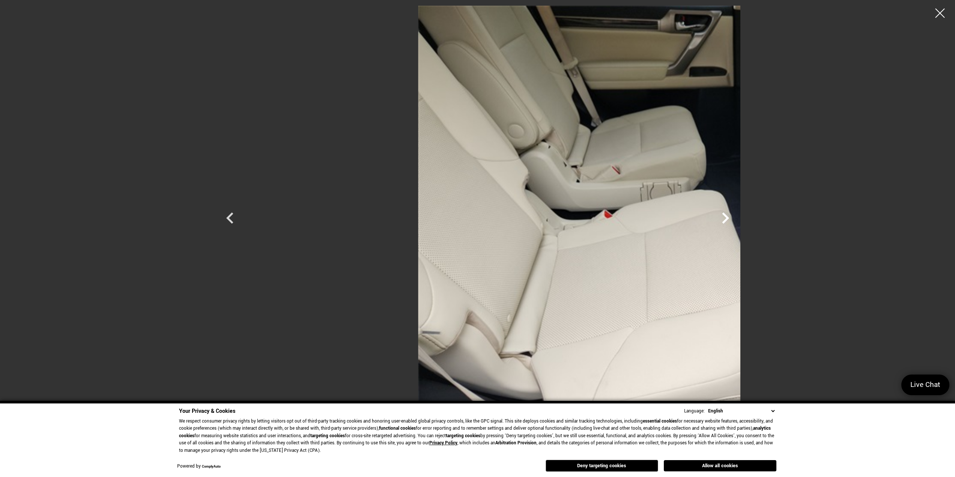
click at [729, 220] on icon "Next" at bounding box center [725, 217] width 7 height 11
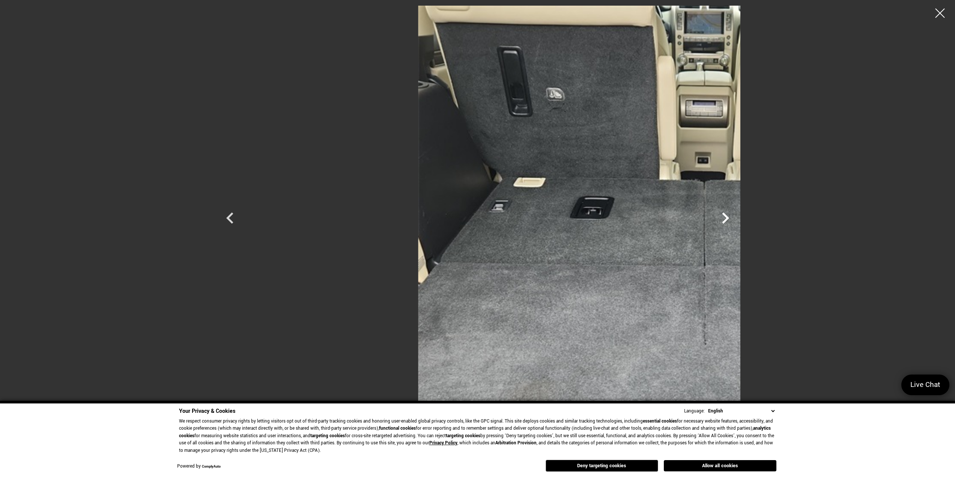
click at [729, 220] on icon "Next" at bounding box center [725, 217] width 7 height 11
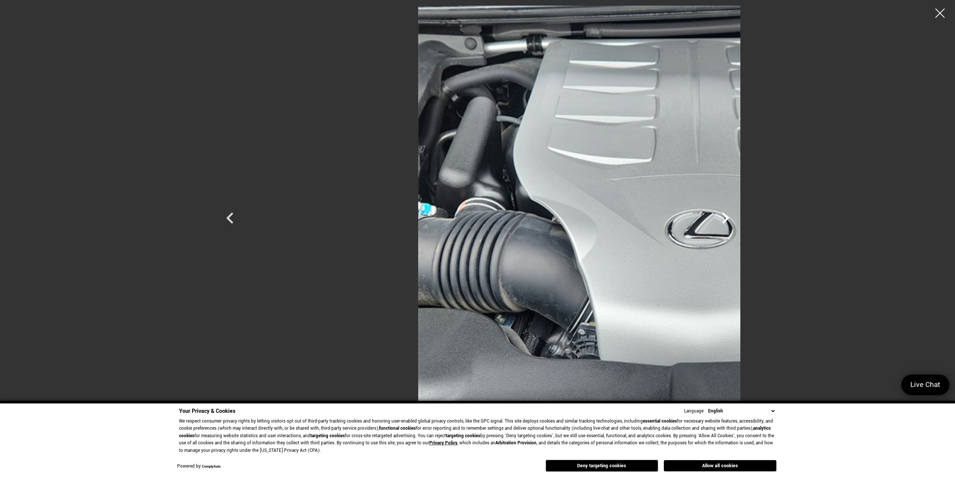
click at [729, 220] on icon "Next" at bounding box center [725, 217] width 7 height 11
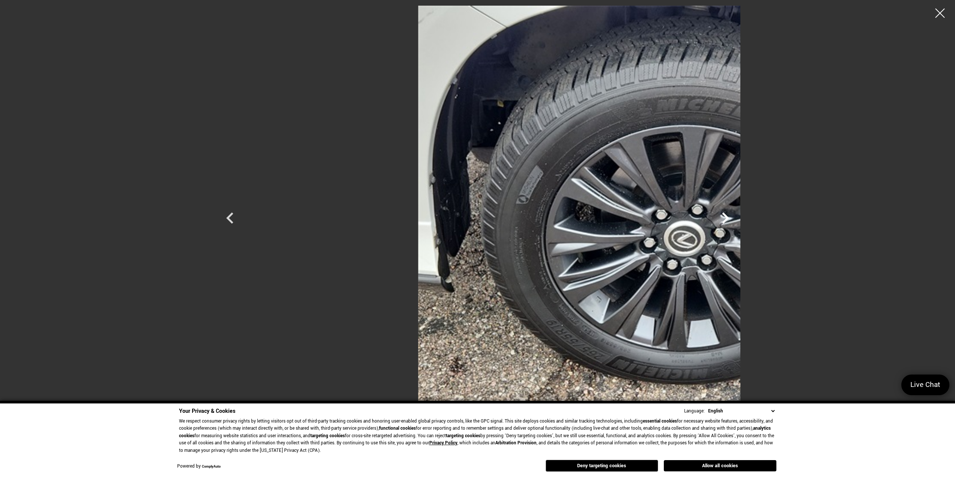
click at [729, 220] on icon "Next" at bounding box center [725, 217] width 7 height 11
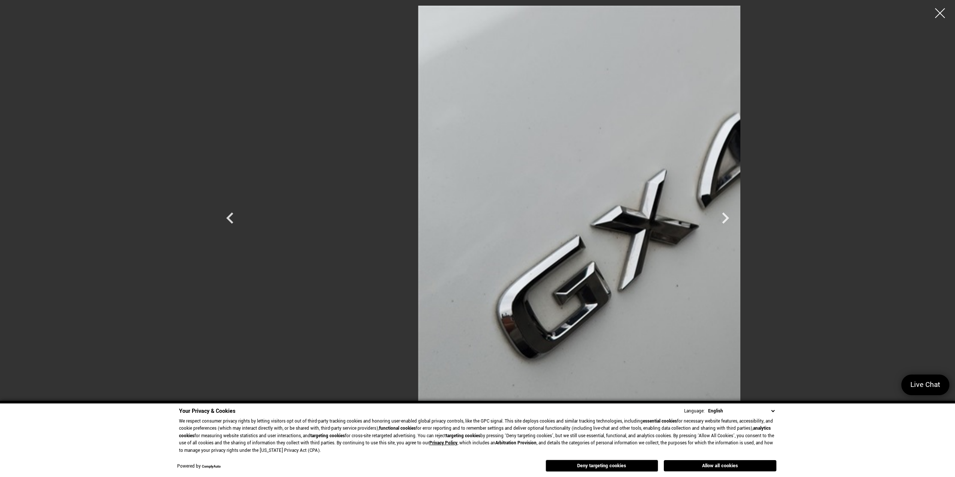
click at [936, 12] on div at bounding box center [940, 13] width 20 height 20
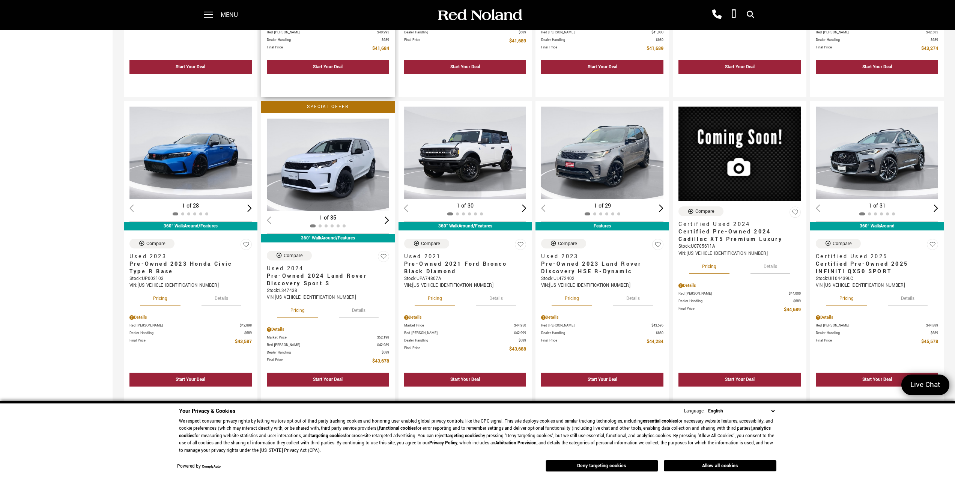
scroll to position [600, 0]
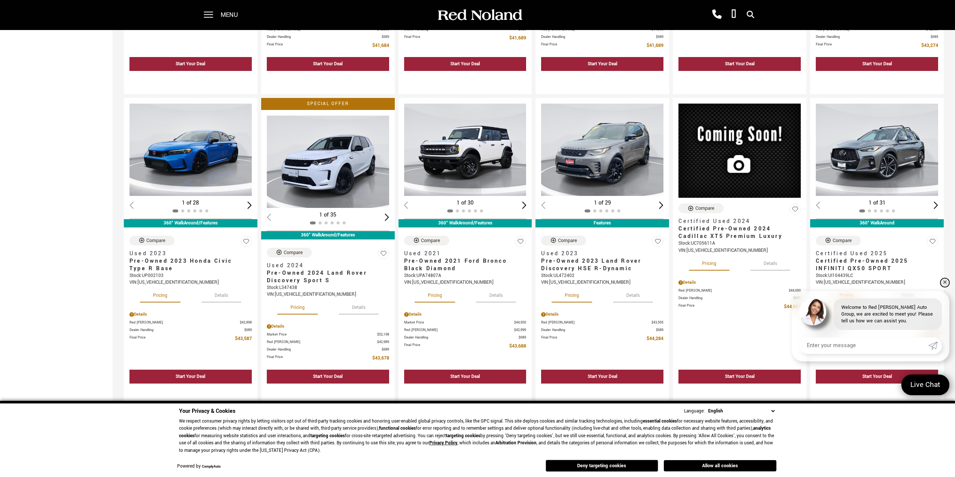
click at [946, 282] on link "✕" at bounding box center [945, 282] width 9 height 9
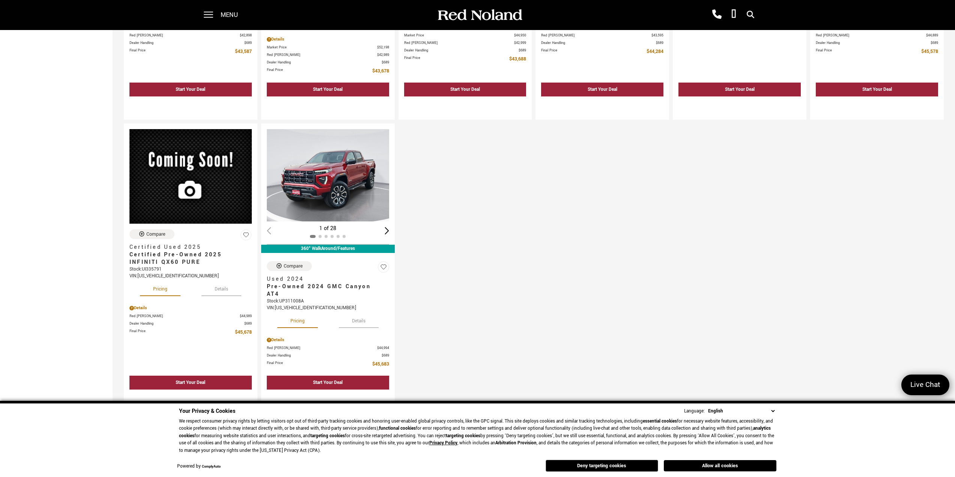
scroll to position [901, 0]
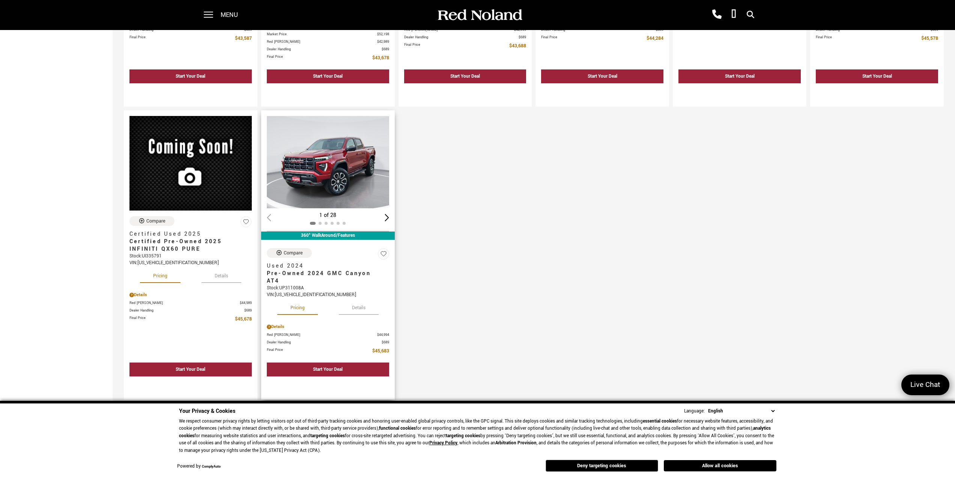
click at [309, 177] on img "1 / 2" at bounding box center [328, 162] width 123 height 92
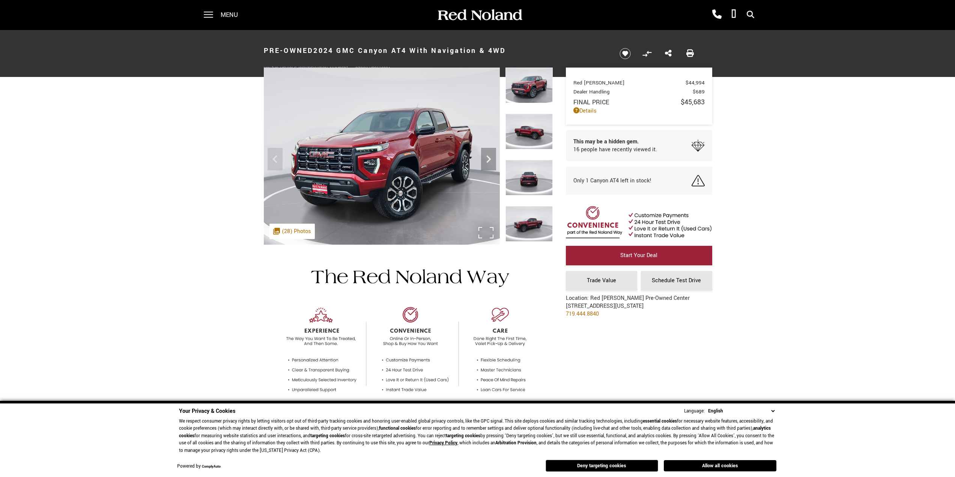
click at [272, 234] on div ".cls-1, .cls-3 { fill: #c50033; } .cls-1 { clip-rule: evenodd; } .cls-2 { clip-…" at bounding box center [291, 231] width 45 height 15
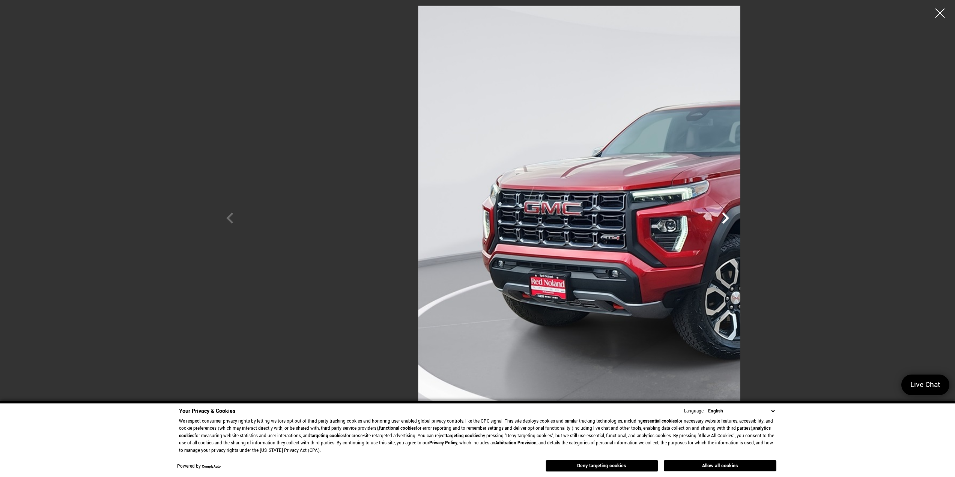
click at [737, 215] on icon "Next" at bounding box center [725, 218] width 23 height 23
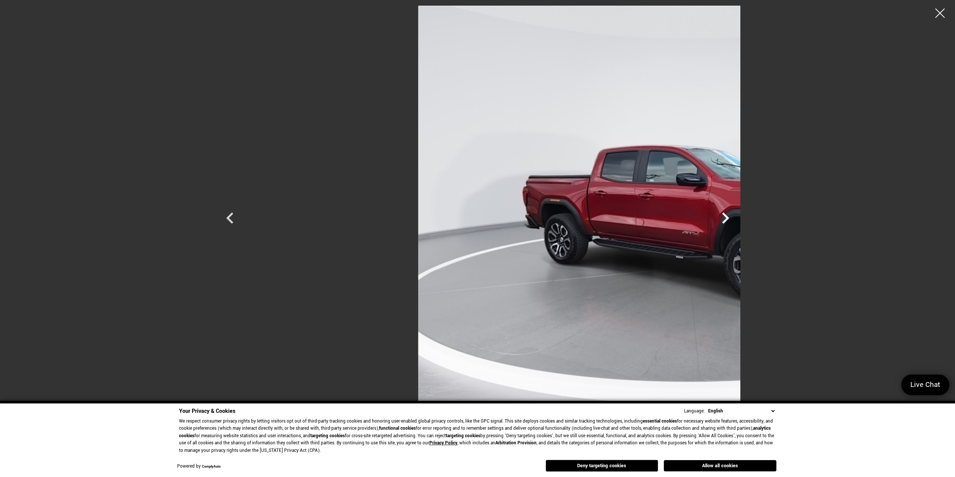
click at [737, 215] on icon "Next" at bounding box center [725, 218] width 23 height 23
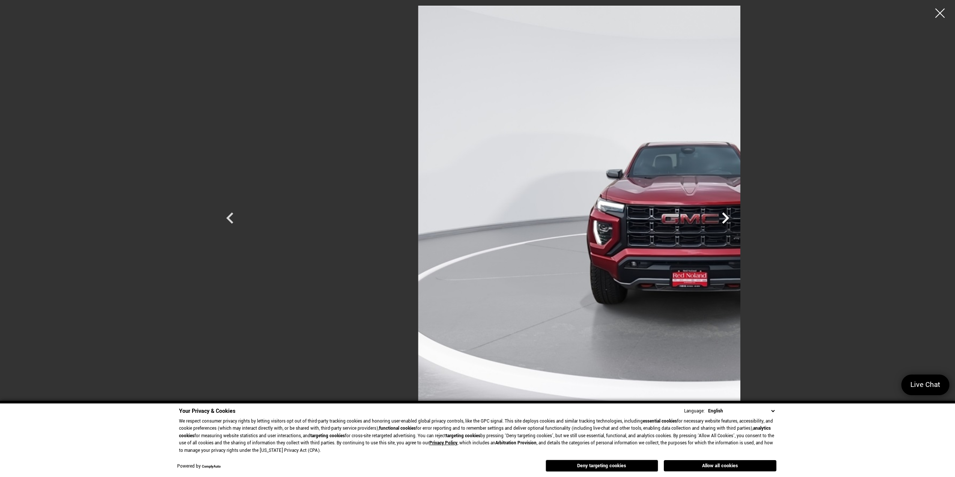
click at [737, 215] on icon "Next" at bounding box center [725, 218] width 23 height 23
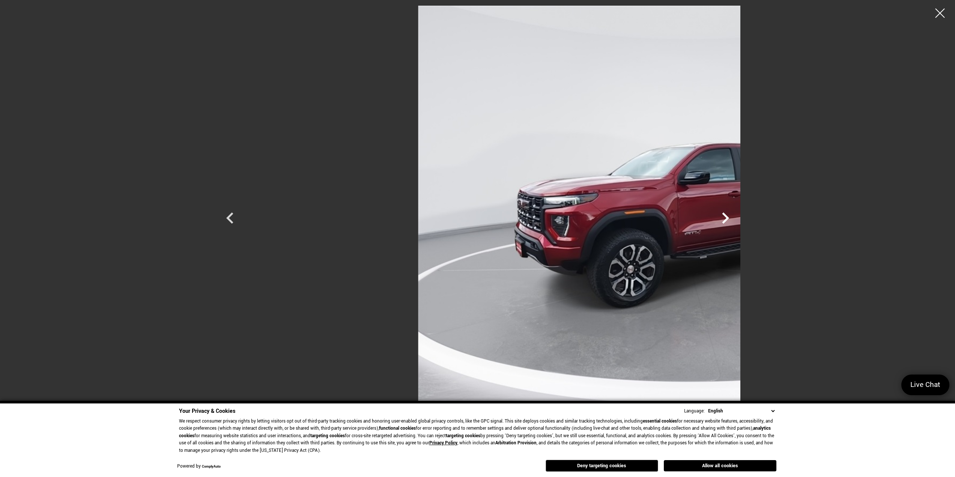
click at [737, 215] on icon "Next" at bounding box center [725, 218] width 23 height 23
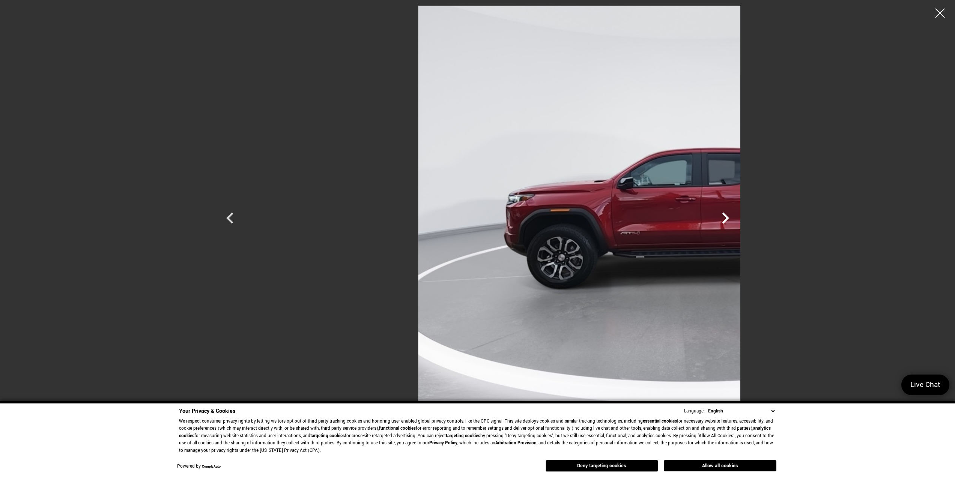
click at [737, 215] on icon "Next" at bounding box center [725, 218] width 23 height 23
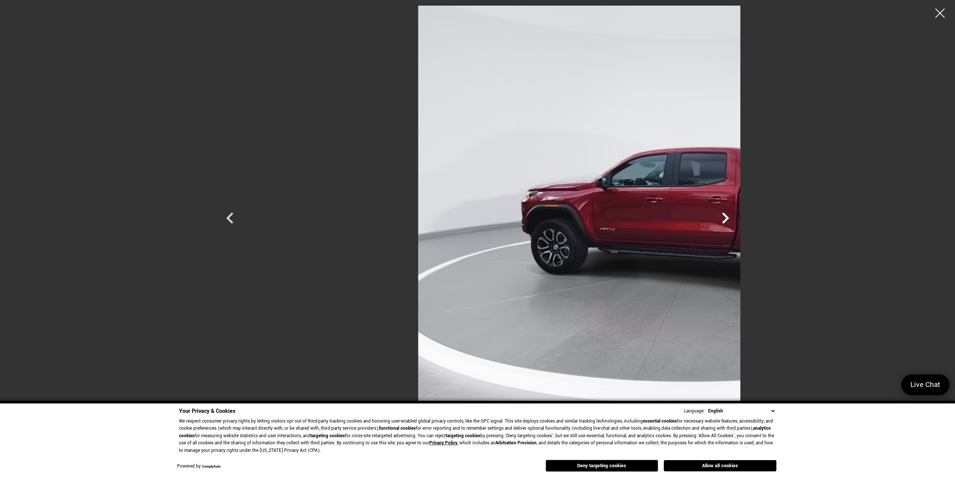
click at [737, 215] on icon "Next" at bounding box center [725, 218] width 23 height 23
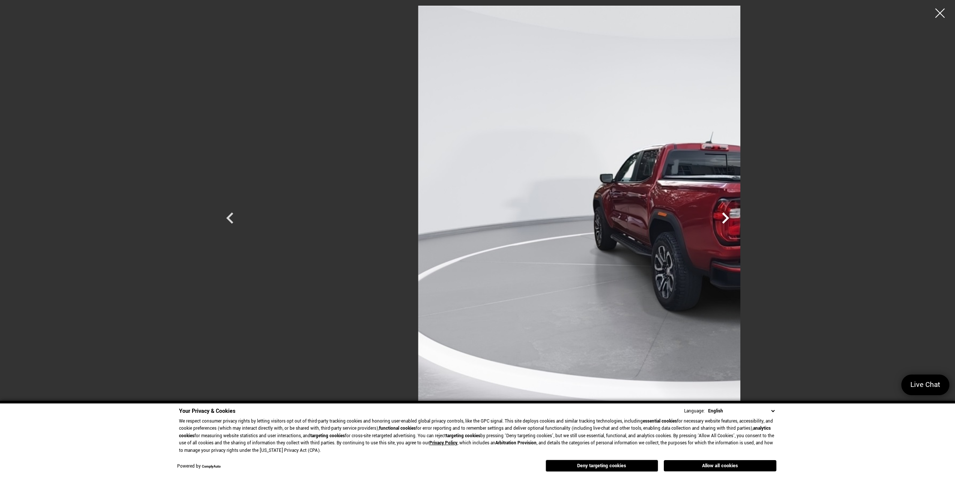
click at [737, 215] on icon "Next" at bounding box center [725, 218] width 23 height 23
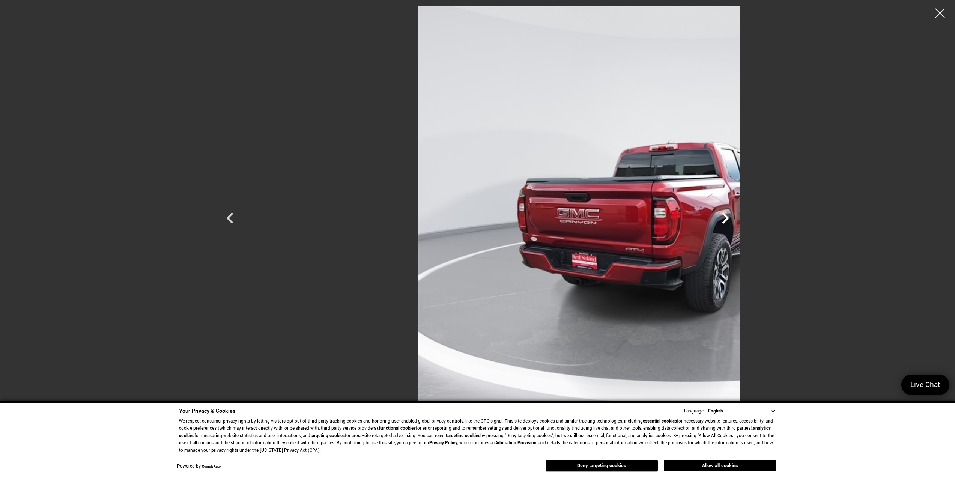
click at [737, 215] on icon "Next" at bounding box center [725, 218] width 23 height 23
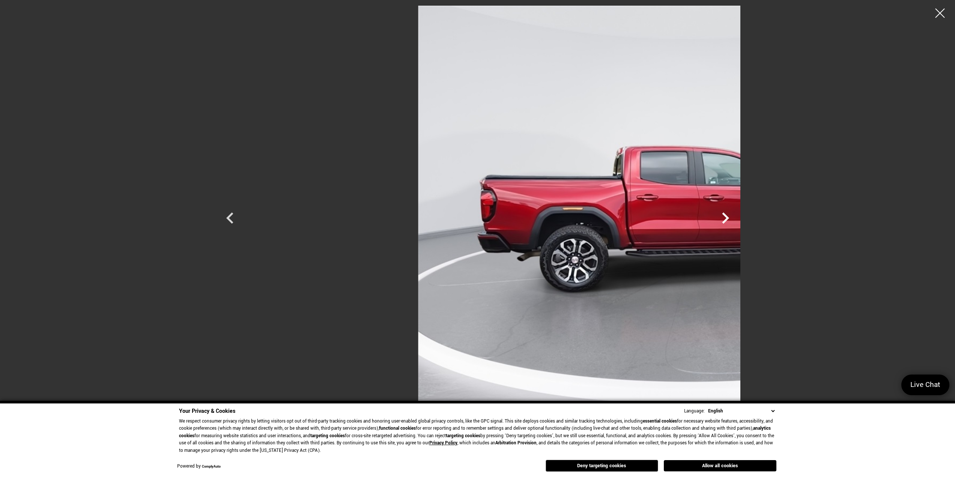
click at [737, 215] on icon "Next" at bounding box center [725, 218] width 23 height 23
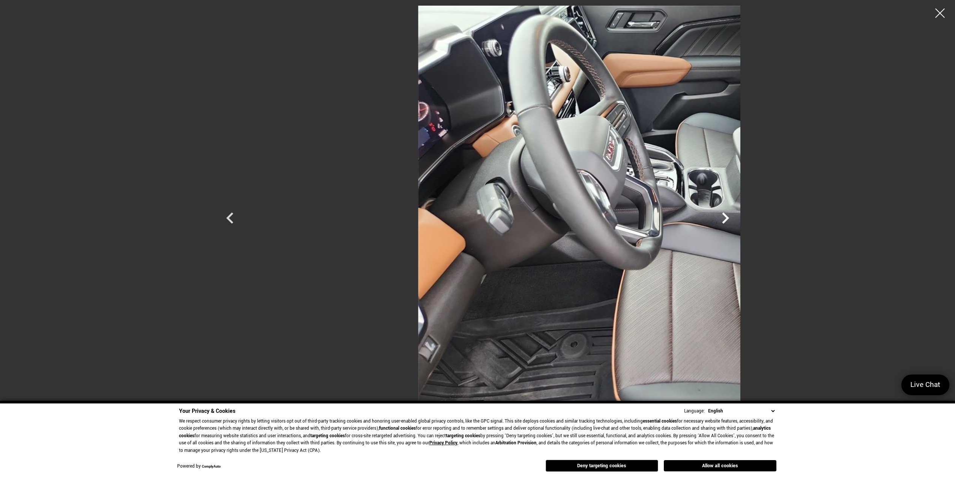
click at [737, 215] on icon "Next" at bounding box center [725, 218] width 23 height 23
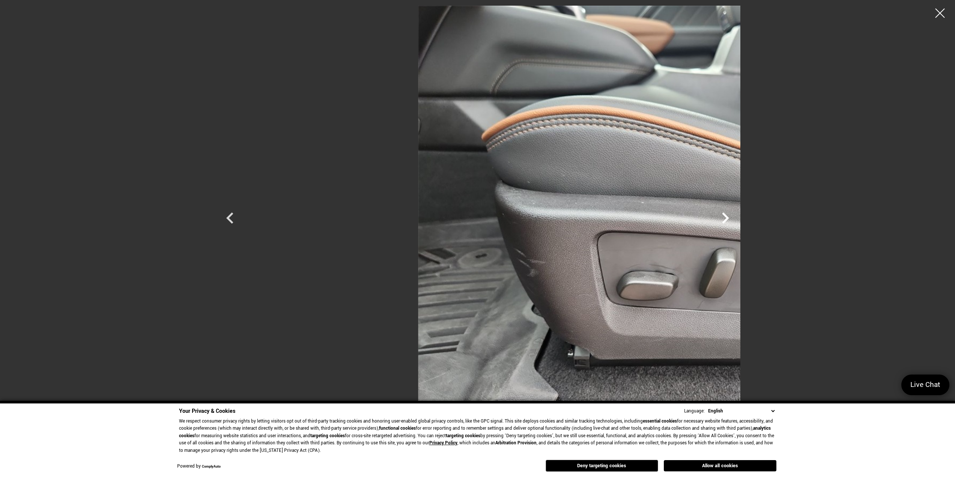
click at [737, 215] on icon "Next" at bounding box center [725, 218] width 23 height 23
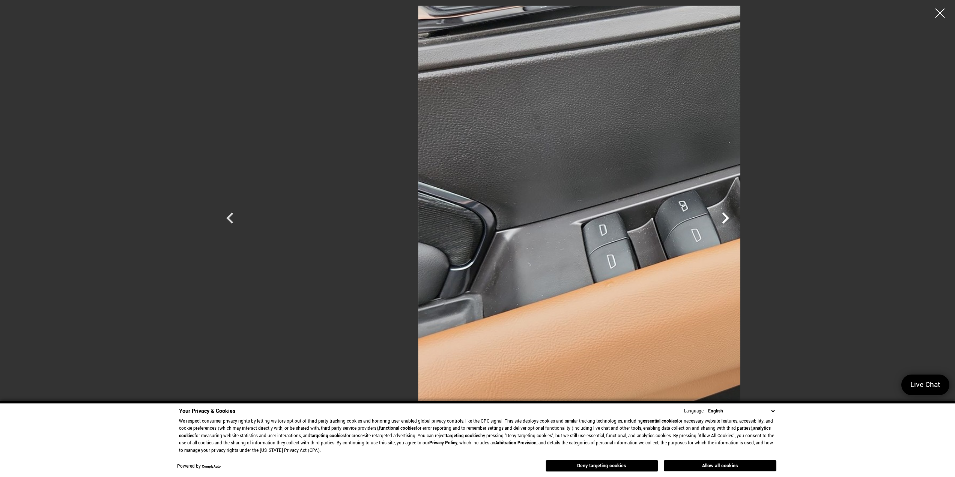
click at [737, 215] on icon "Next" at bounding box center [725, 218] width 23 height 23
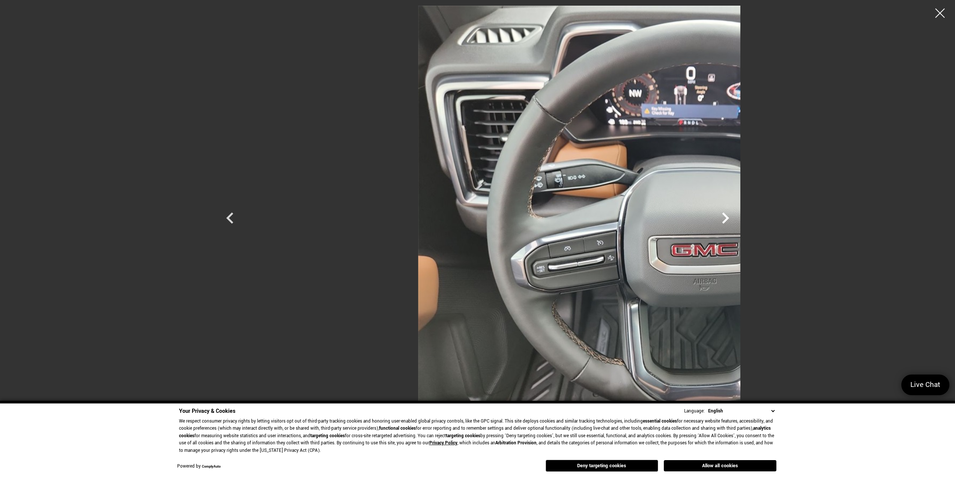
click at [737, 215] on icon "Next" at bounding box center [725, 218] width 23 height 23
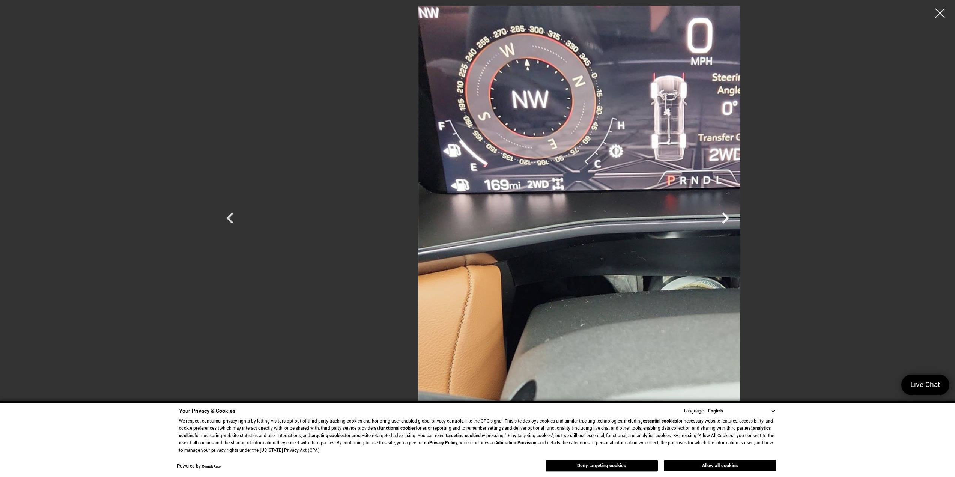
click at [737, 215] on icon "Next" at bounding box center [725, 218] width 23 height 23
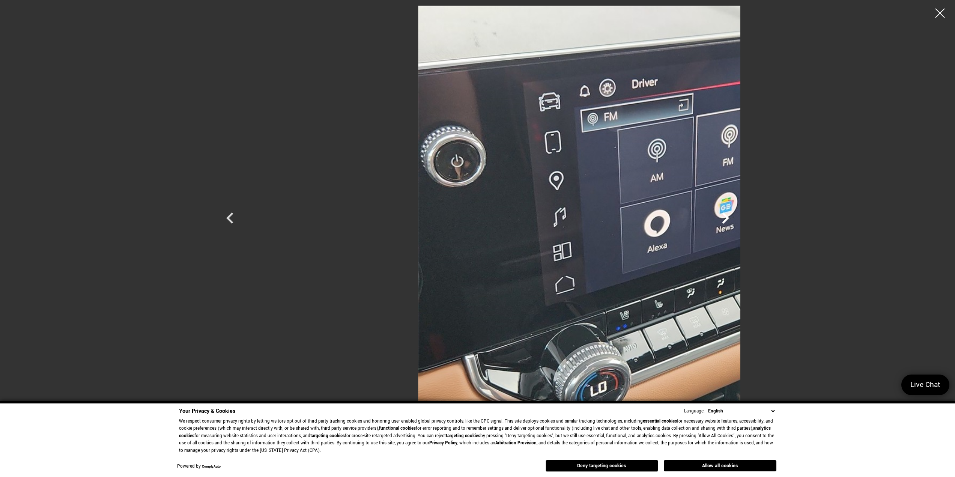
click at [737, 215] on icon "Next" at bounding box center [725, 218] width 23 height 23
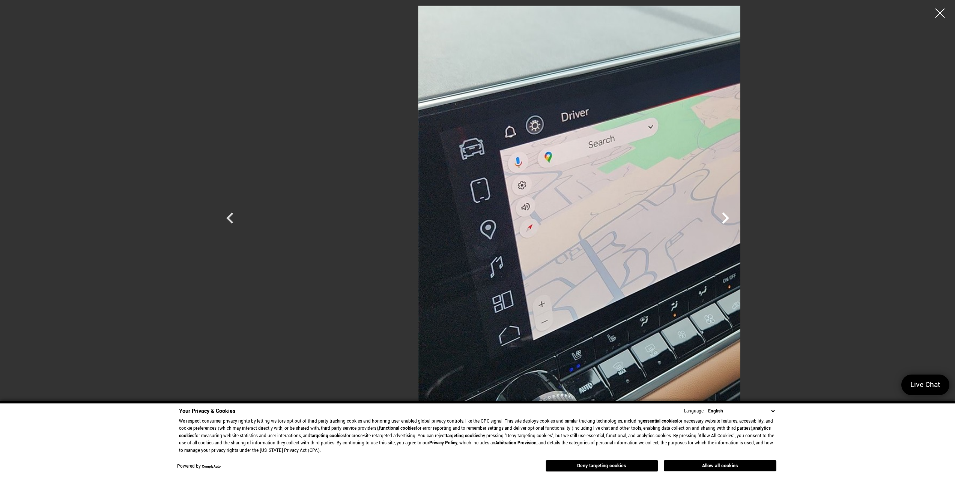
click at [737, 215] on icon "Next" at bounding box center [725, 218] width 23 height 23
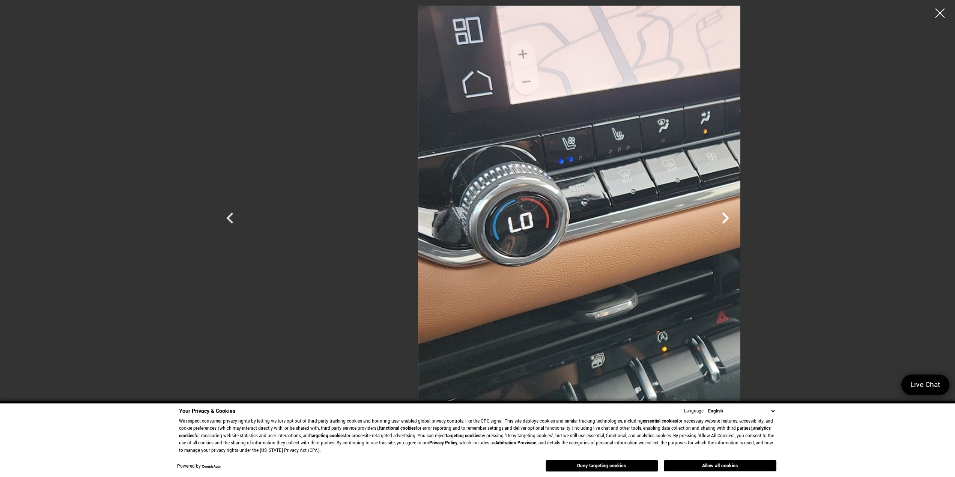
click at [737, 215] on icon "Next" at bounding box center [725, 218] width 23 height 23
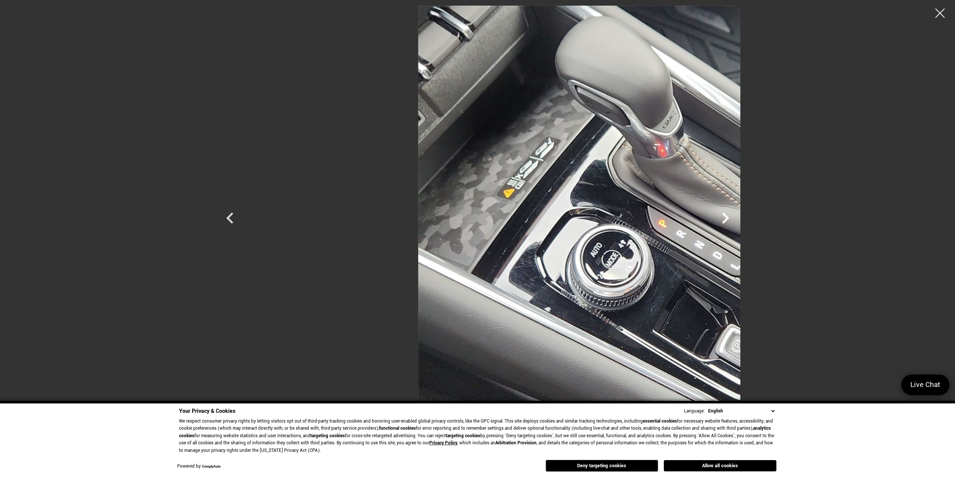
click at [737, 215] on icon "Next" at bounding box center [725, 218] width 23 height 23
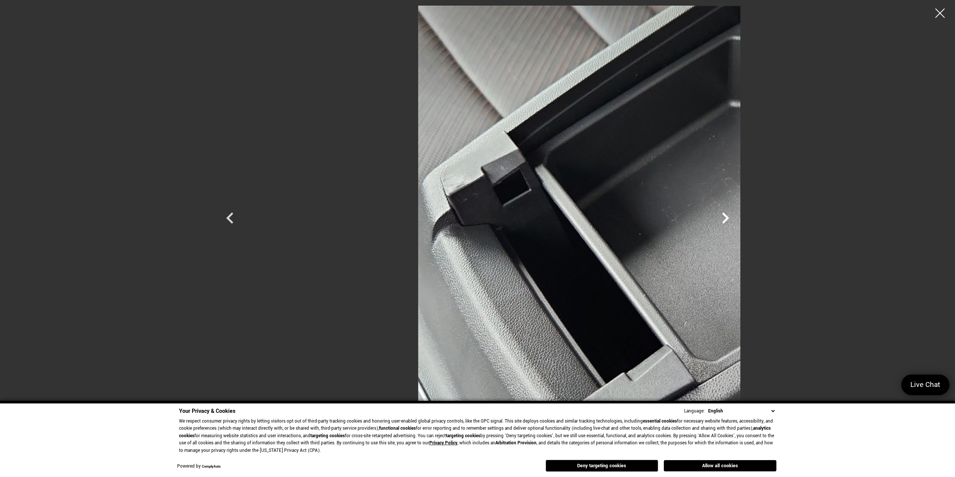
click at [737, 215] on icon "Next" at bounding box center [725, 218] width 23 height 23
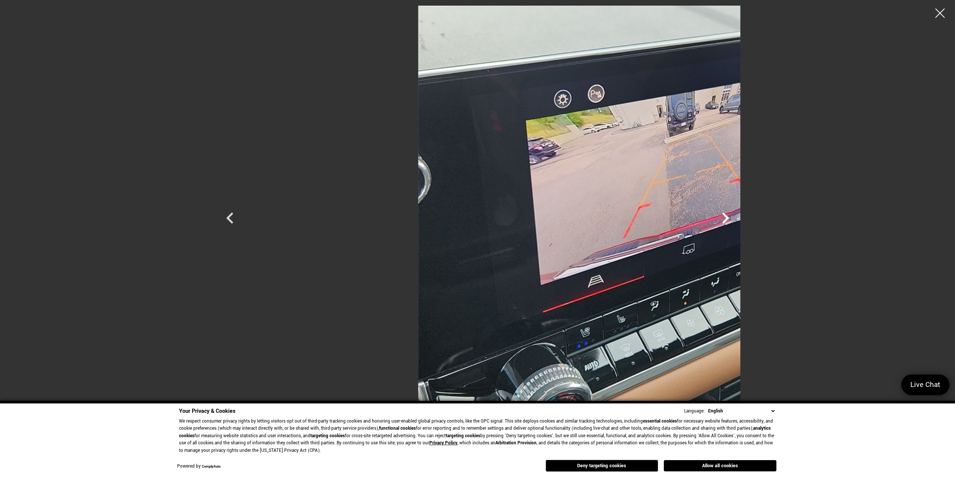
click at [737, 215] on icon "Next" at bounding box center [725, 218] width 23 height 23
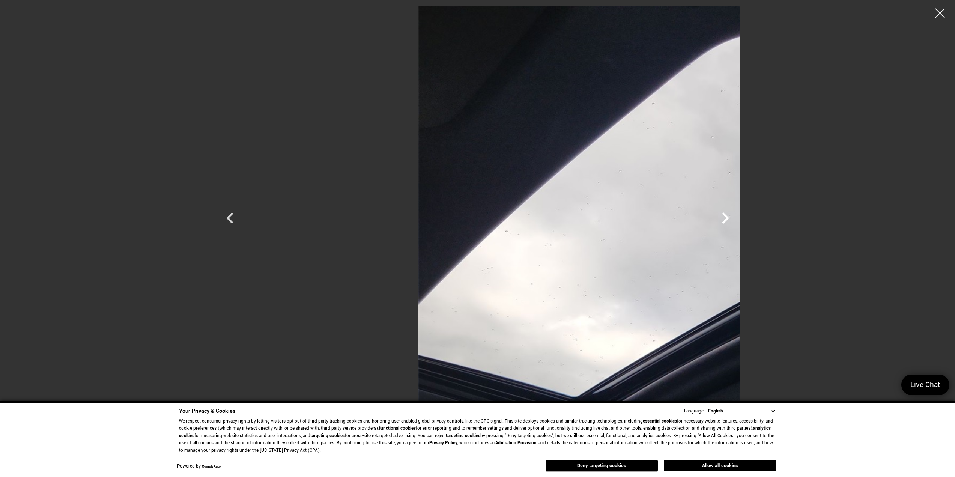
click at [737, 215] on icon "Next" at bounding box center [725, 218] width 23 height 23
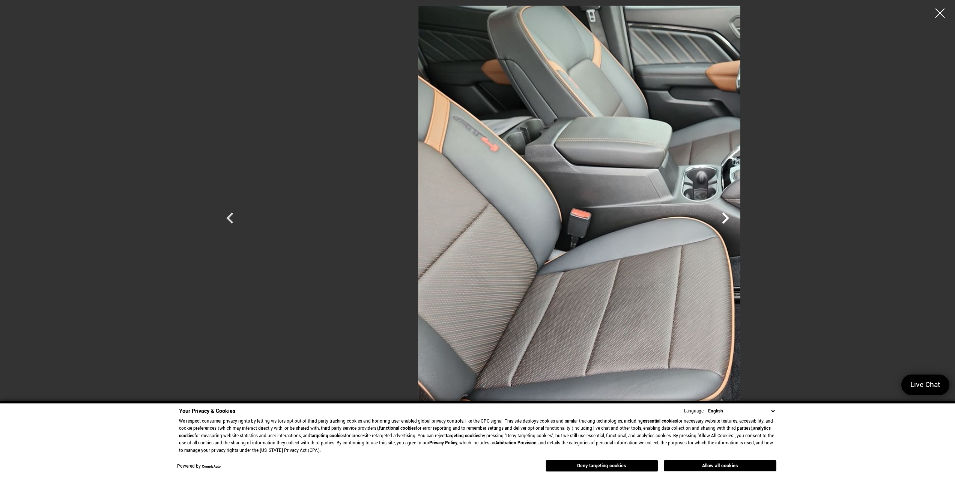
click at [737, 215] on icon "Next" at bounding box center [725, 218] width 23 height 23
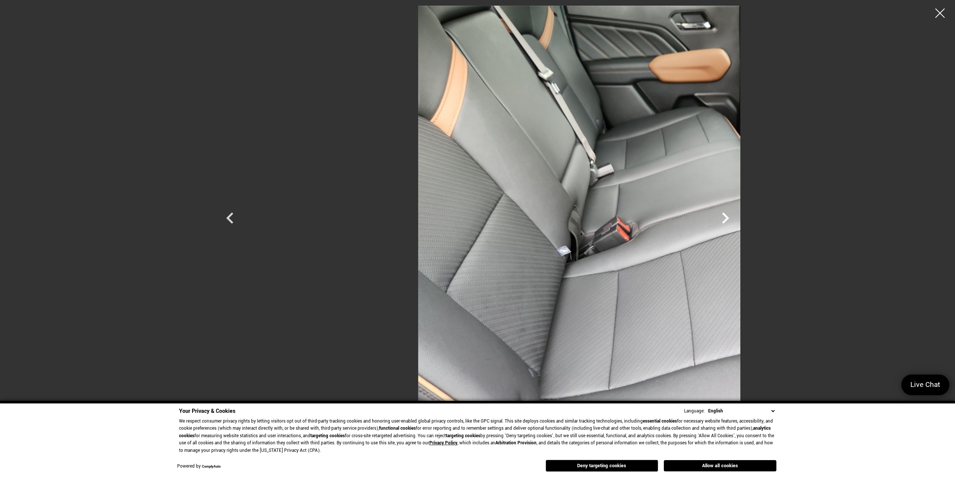
click at [737, 215] on icon "Next" at bounding box center [725, 218] width 23 height 23
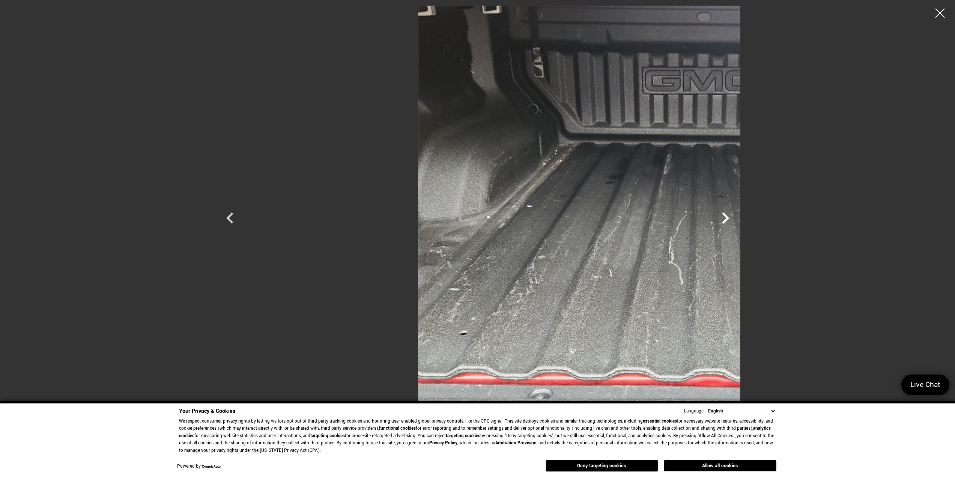
click at [737, 215] on icon "Next" at bounding box center [725, 218] width 23 height 23
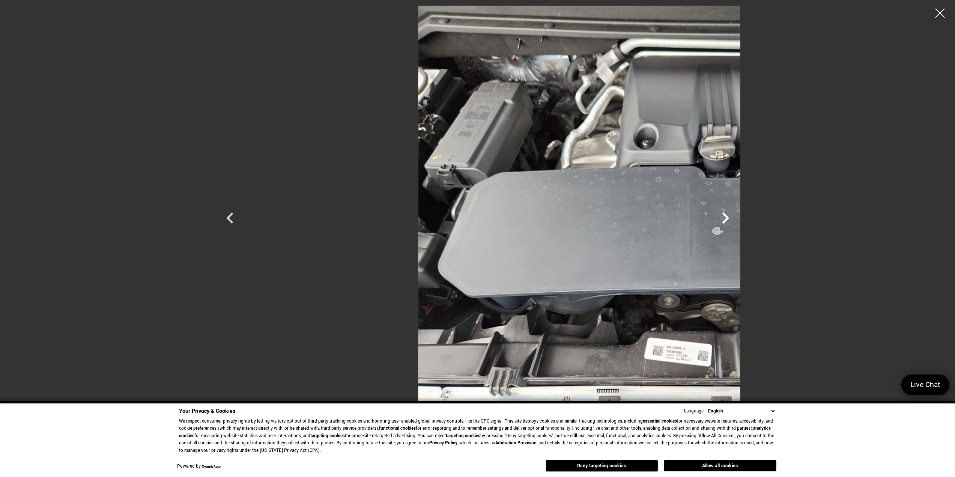
click at [737, 215] on icon "Next" at bounding box center [725, 218] width 23 height 23
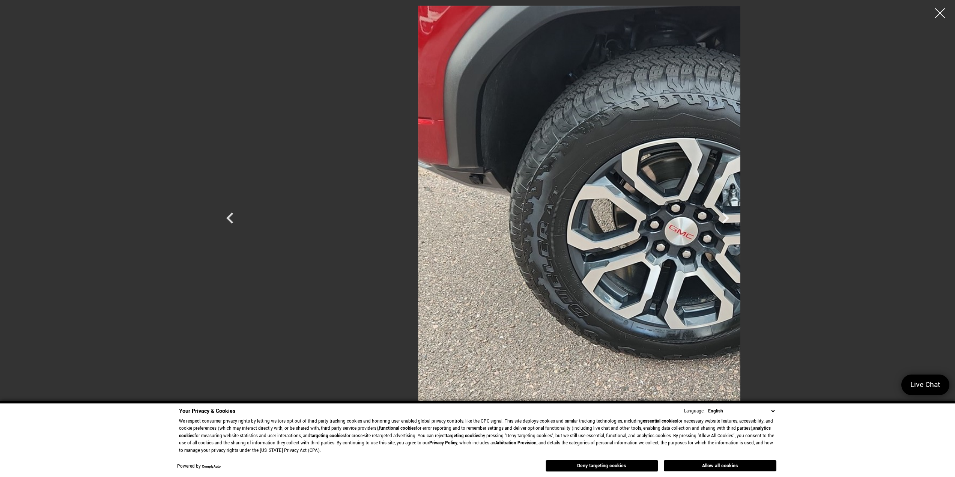
click at [944, 15] on div at bounding box center [940, 13] width 20 height 20
